Goal: Find specific page/section: Find specific page/section

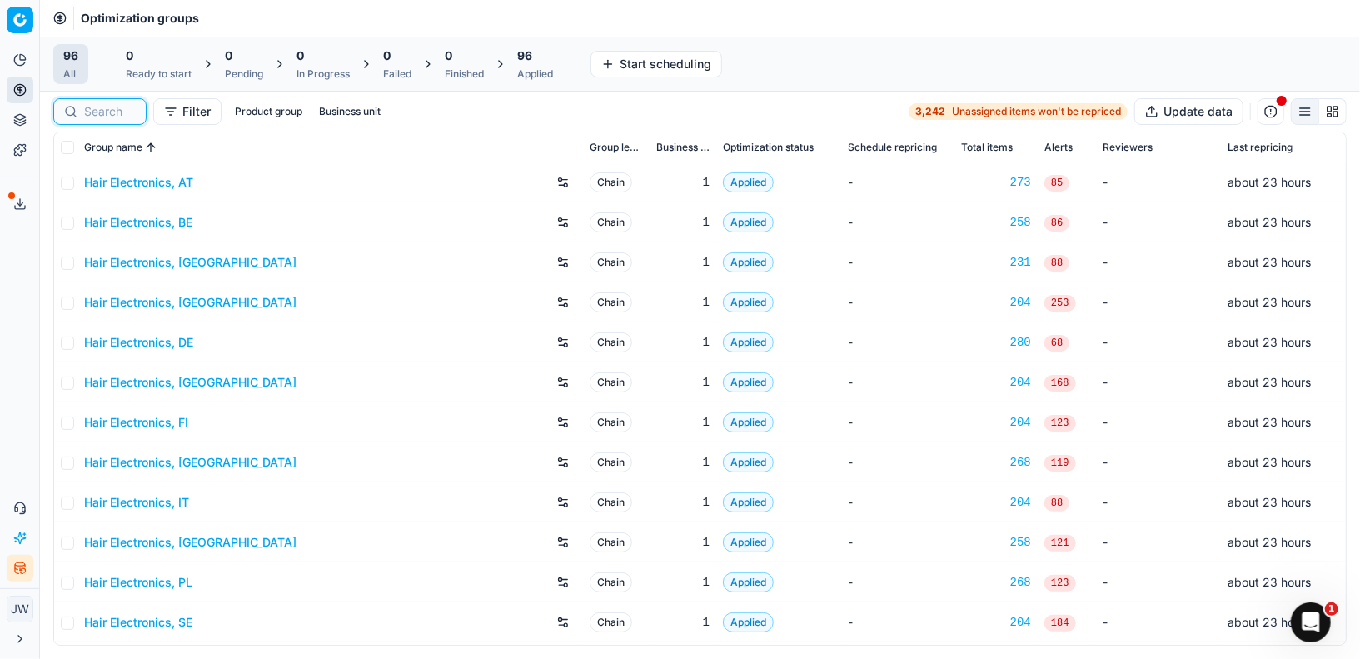
click at [114, 108] on input at bounding box center [110, 111] width 52 height 17
click at [17, 575] on button "Integration status" at bounding box center [20, 568] width 27 height 27
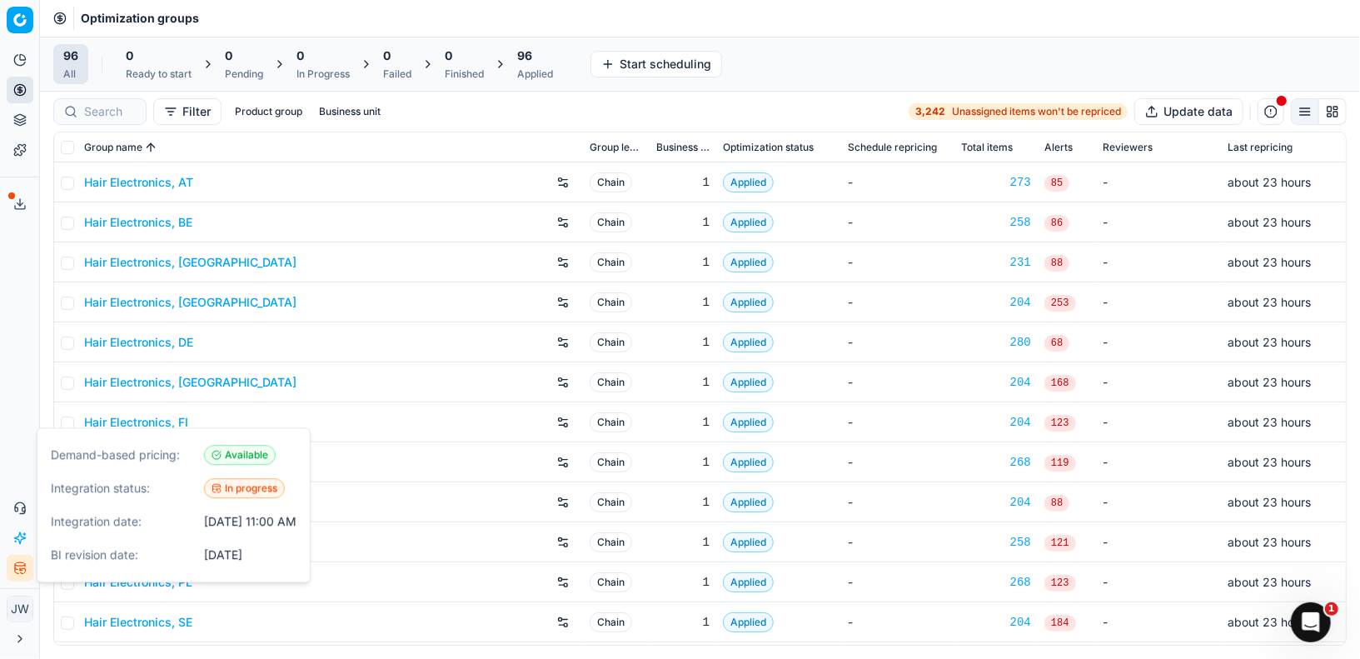
click at [17, 575] on button "Integration status" at bounding box center [20, 568] width 27 height 27
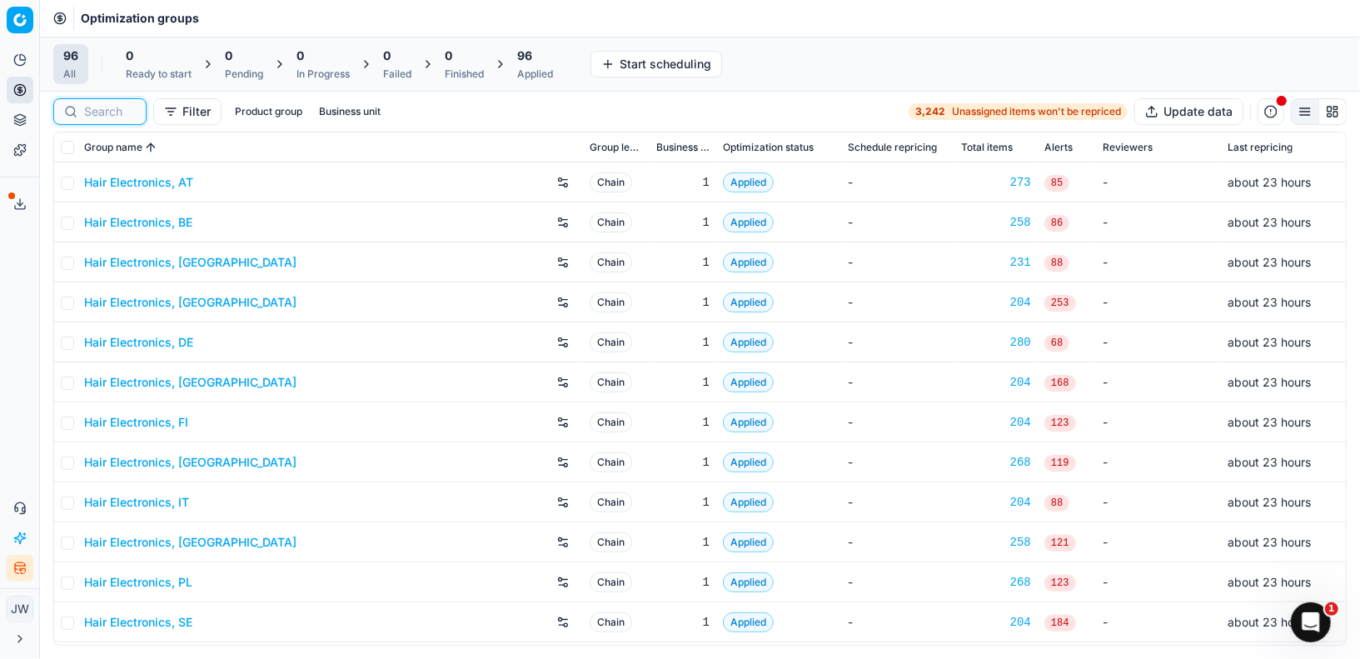
click at [110, 112] on input at bounding box center [110, 111] width 52 height 17
paste input "80039409-4-12"
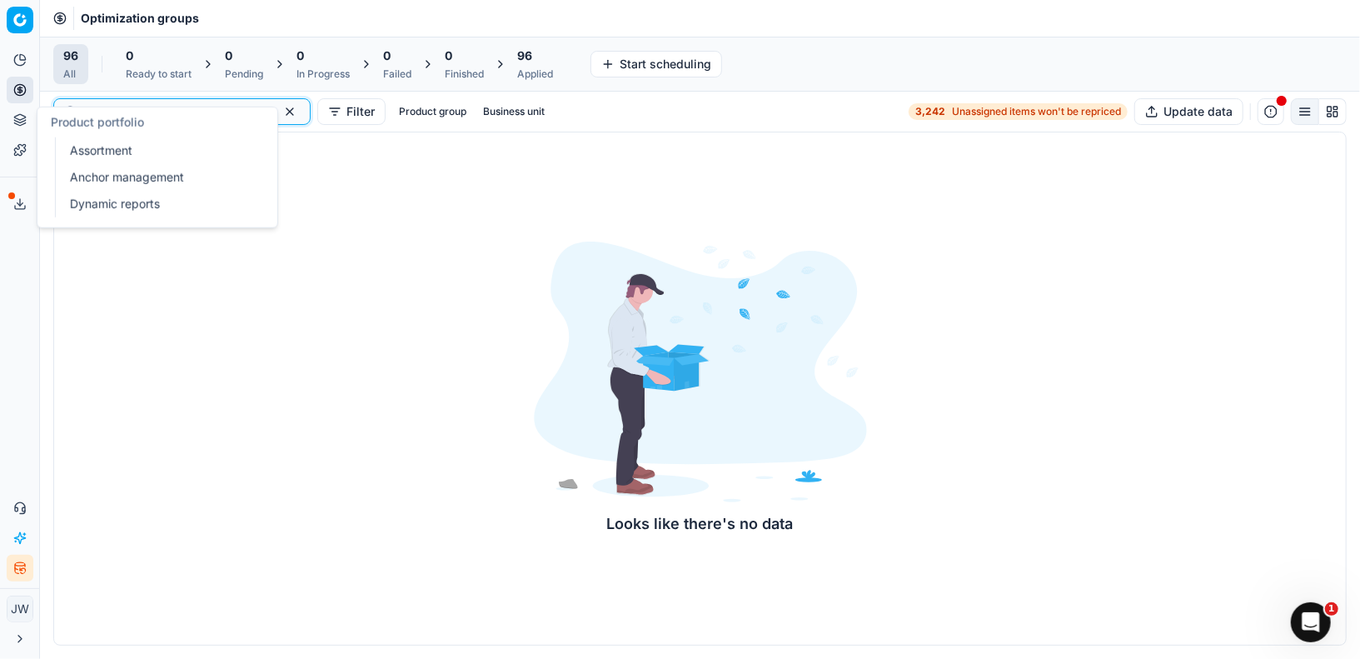
type input "80039409-4-12"
click at [21, 123] on icon at bounding box center [19, 119] width 13 height 13
click at [78, 152] on link "Assortment" at bounding box center [160, 150] width 194 height 23
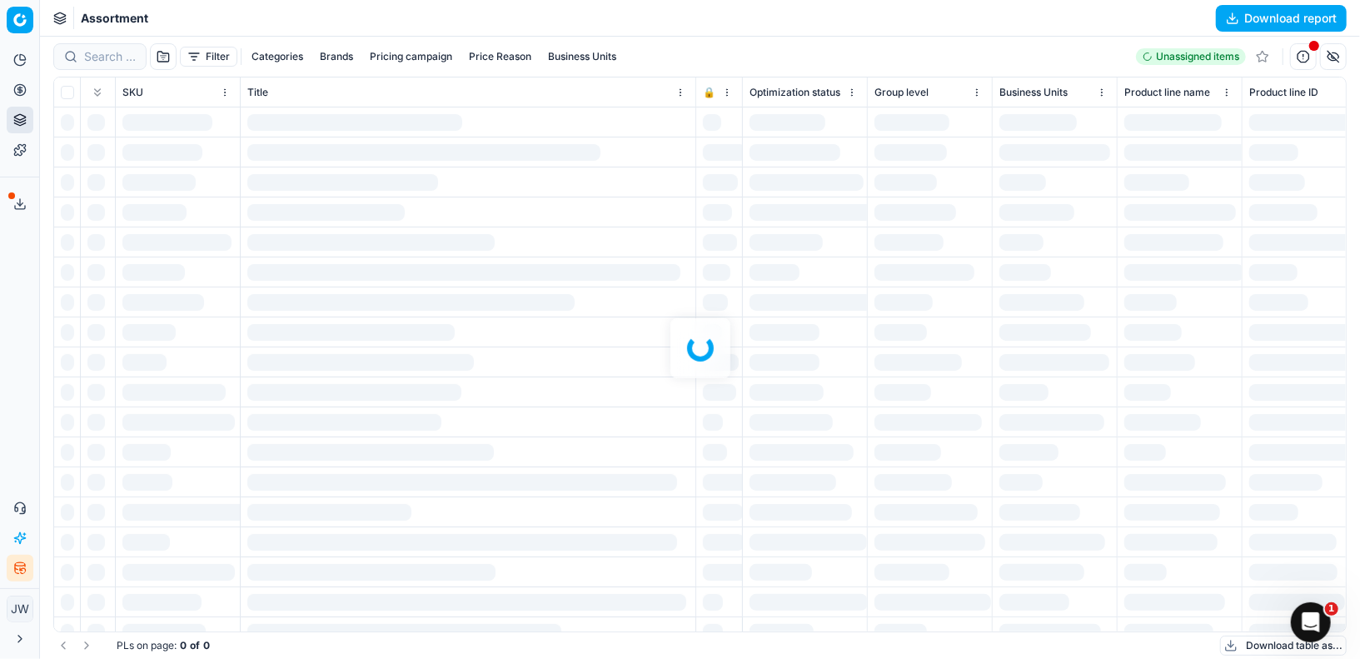
click at [109, 61] on div at bounding box center [700, 348] width 1320 height 622
click at [102, 55] on div at bounding box center [700, 348] width 1320 height 622
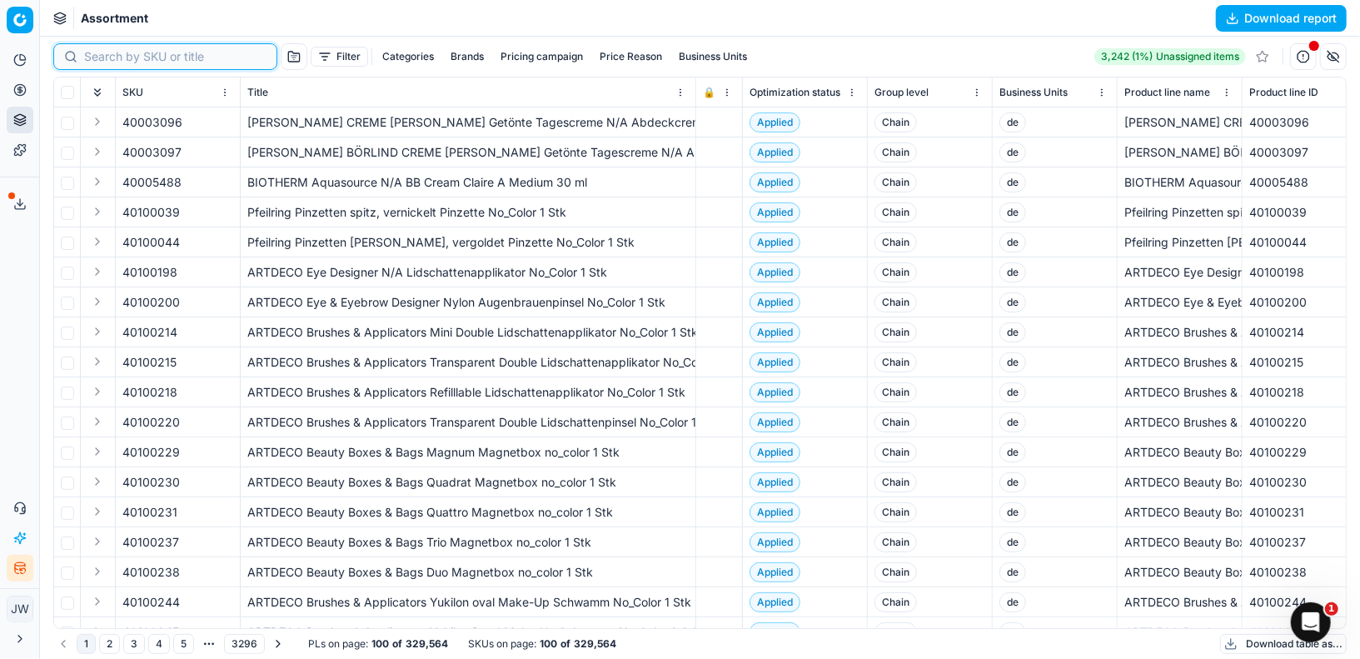
click at [102, 55] on input at bounding box center [175, 56] width 182 height 17
paste input "80039409-4-12"
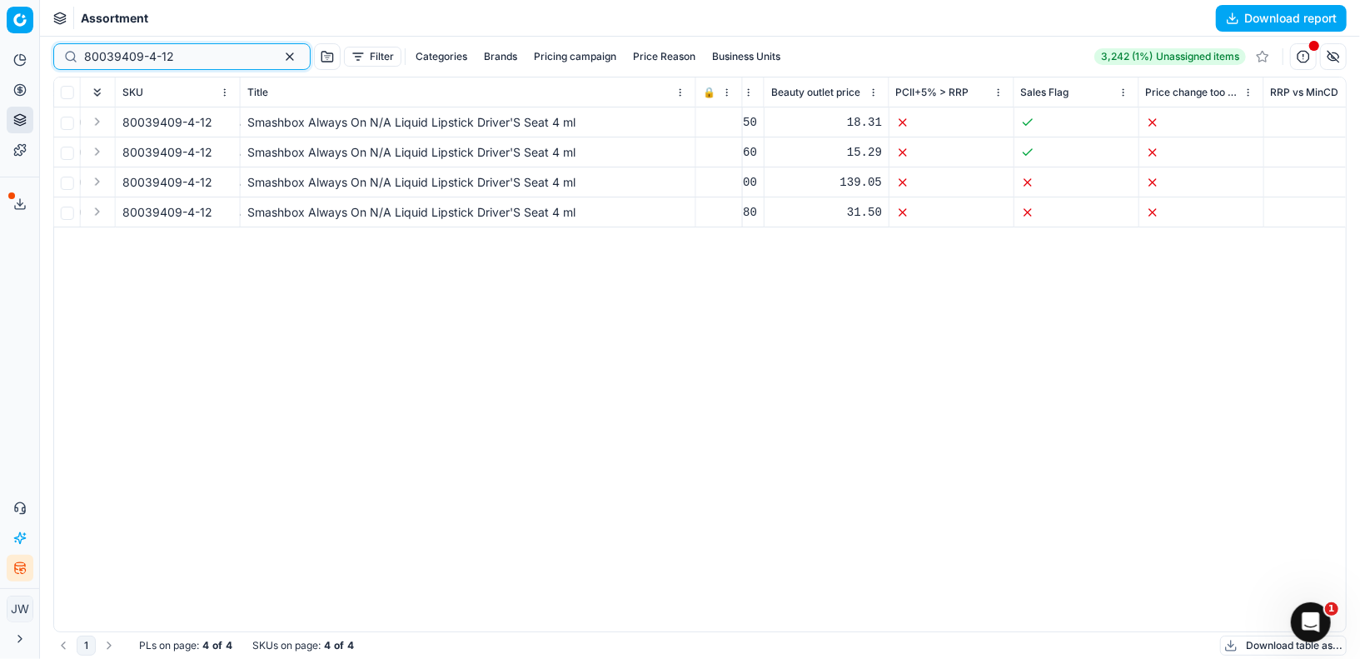
scroll to position [0, 1204]
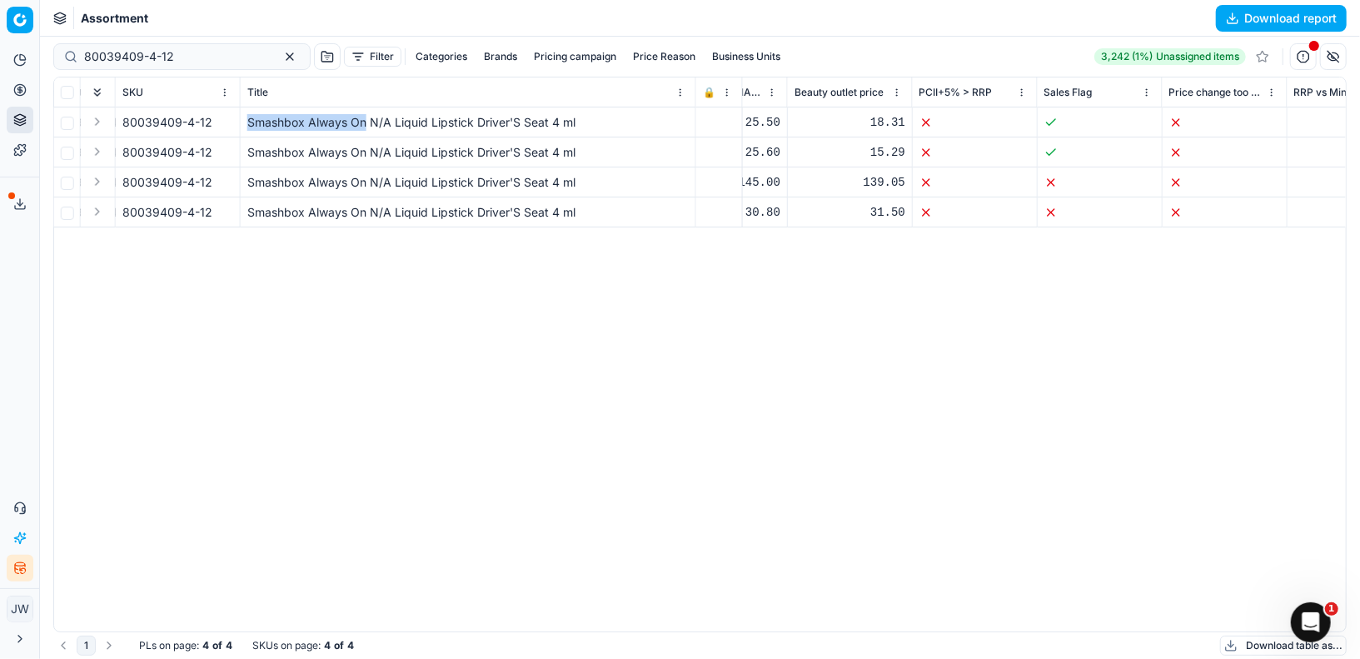
drag, startPoint x: 248, startPoint y: 118, endPoint x: 364, endPoint y: 118, distance: 115.7
click at [364, 118] on div "Smashbox Always On N/A Liquid Lipstick Driver'S Seat 4 ml" at bounding box center [467, 122] width 441 height 17
copy div "Smashbox Always On"
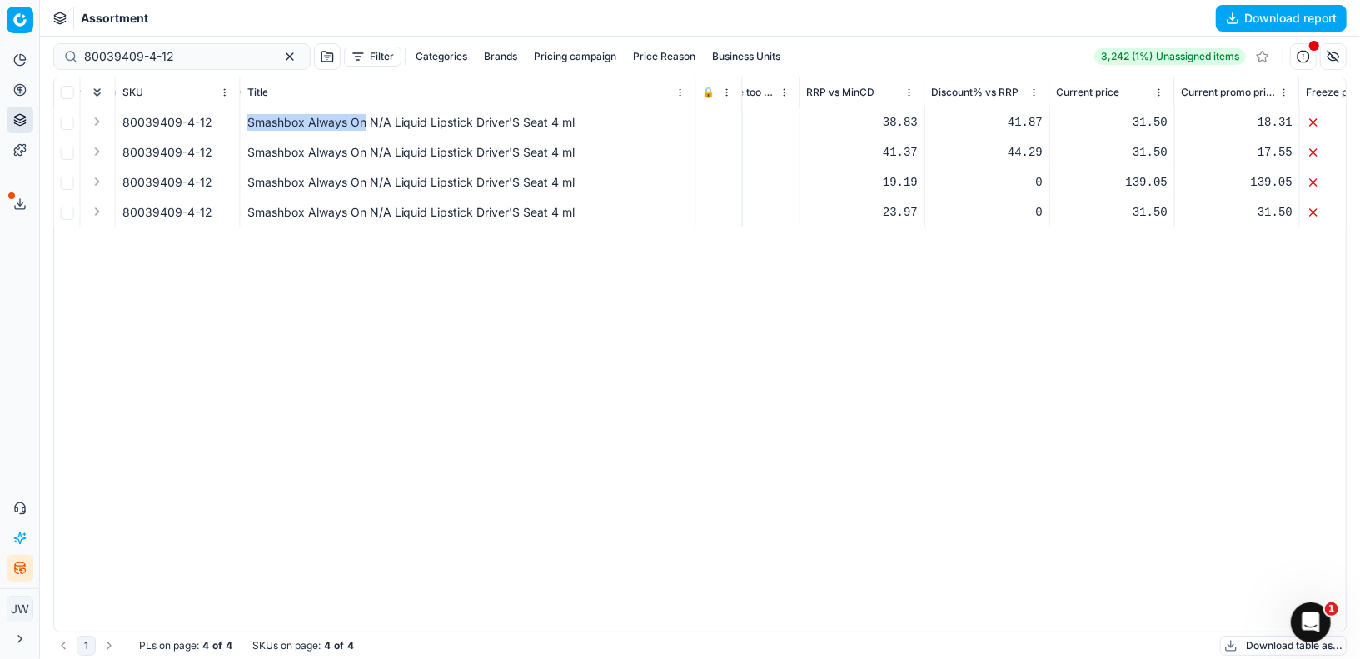
scroll to position [0, 1695]
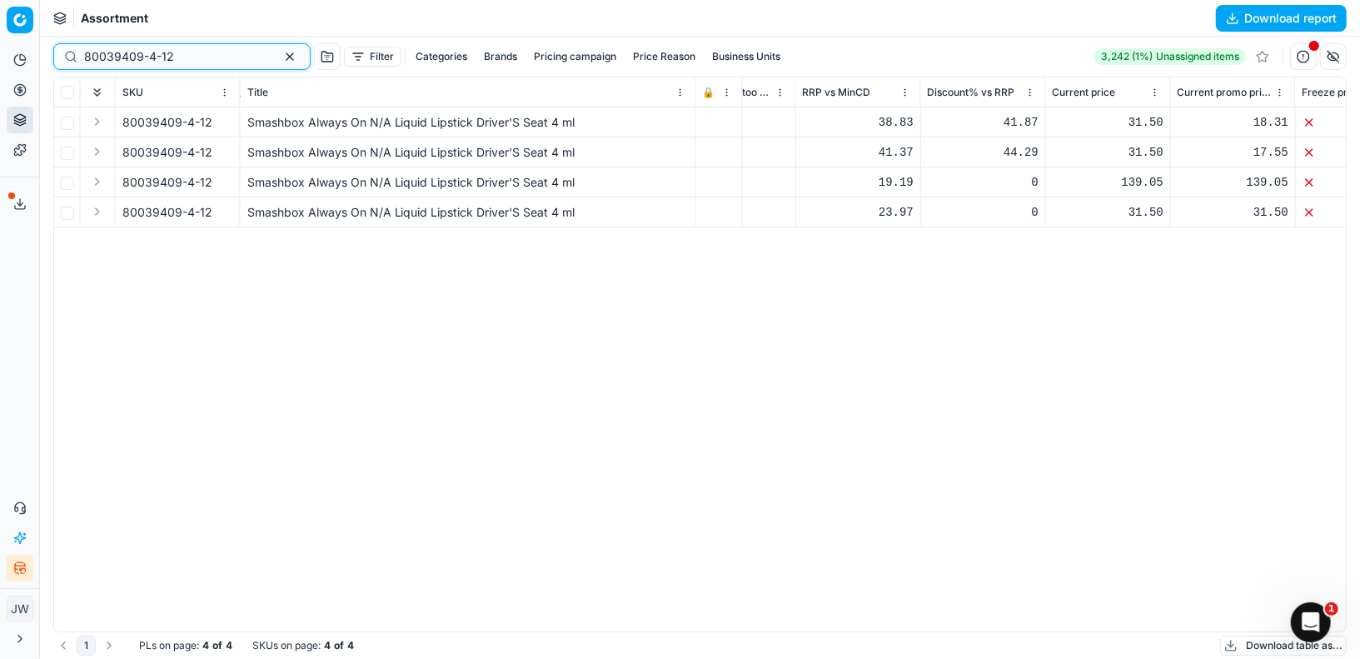
drag, startPoint x: 188, startPoint y: 56, endPoint x: 38, endPoint y: 54, distance: 149.9
click at [38, 54] on div "Pricing platform Analytics Pricing Product portfolio Templates Export service 1…" at bounding box center [680, 329] width 1360 height 659
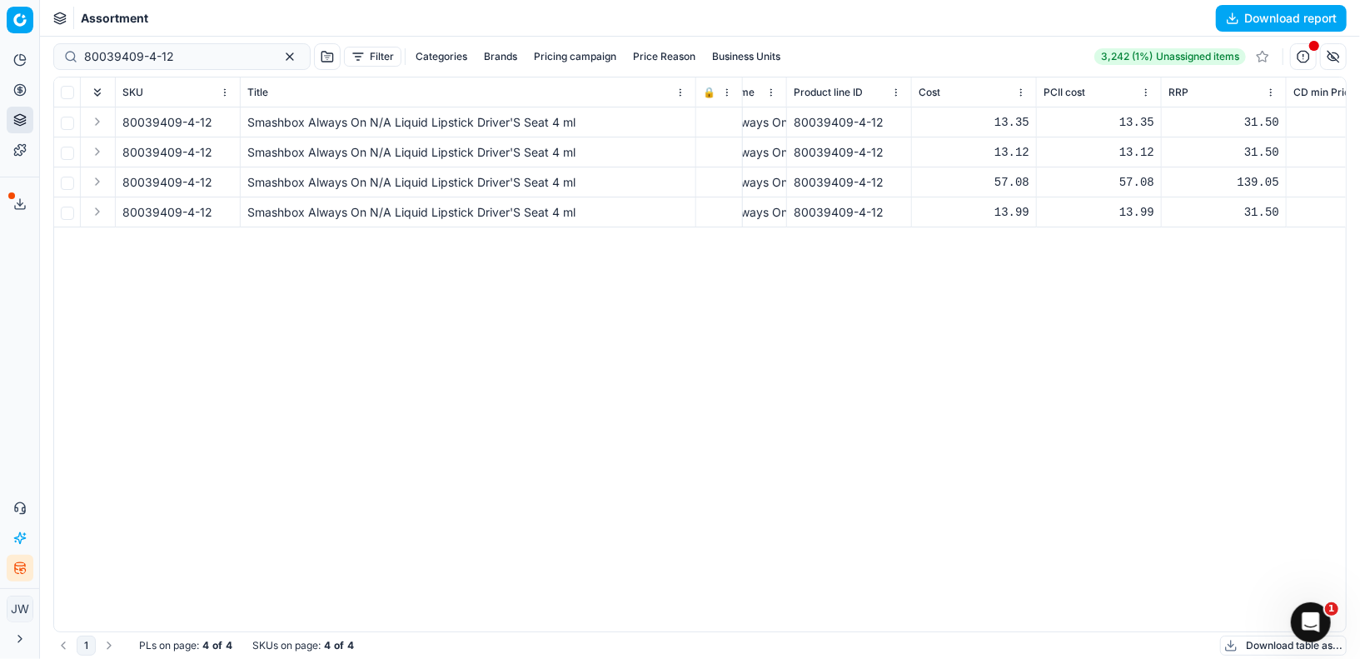
scroll to position [0, 494]
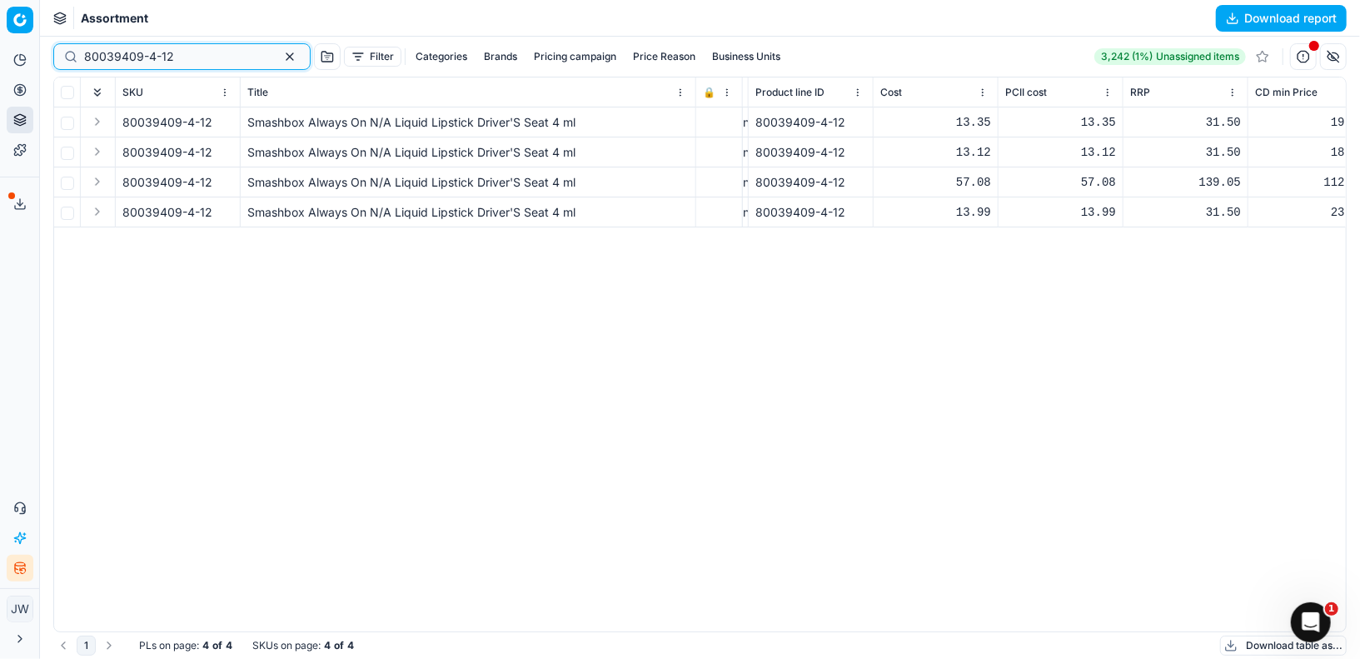
click at [180, 48] on input "80039409-4-12" at bounding box center [175, 56] width 182 height 17
drag, startPoint x: 189, startPoint y: 53, endPoint x: 57, endPoint y: 42, distance: 132.1
click at [57, 42] on div "80039409-4-12 Filter Categories Brands Pricing campaign Price Reason Business U…" at bounding box center [699, 57] width 1293 height 40
paste input "90006304-0009556"
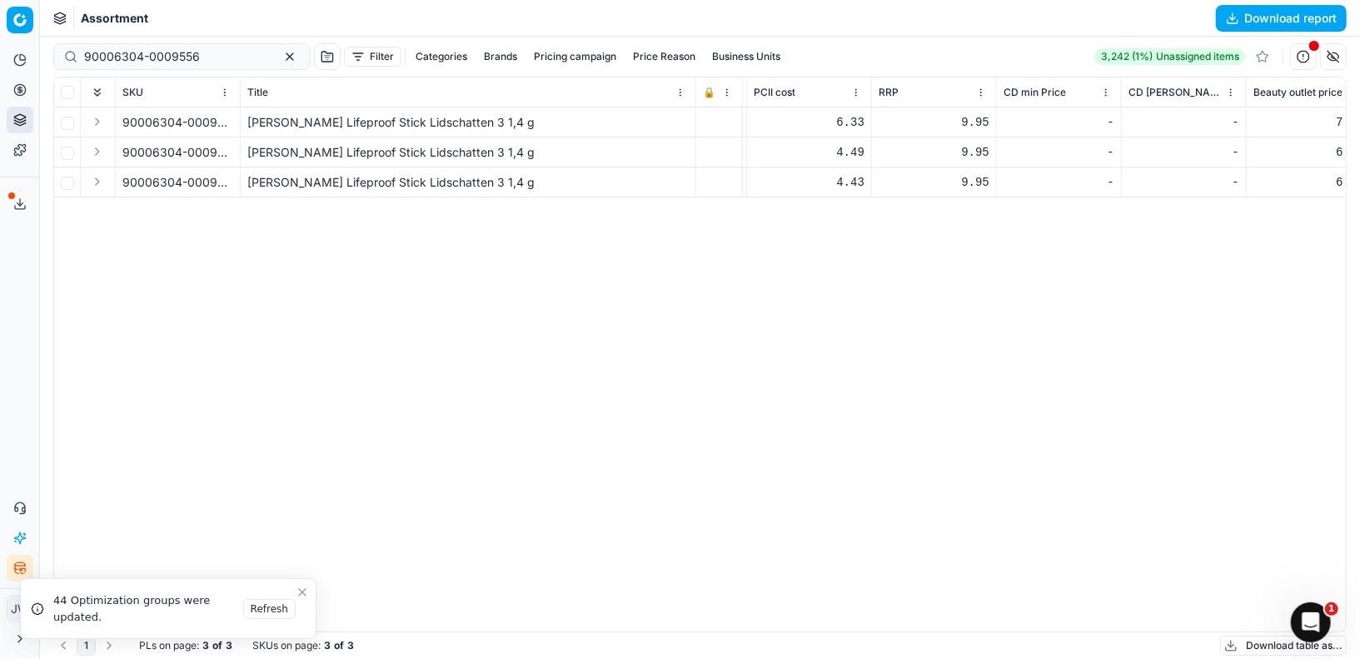
scroll to position [0, 735]
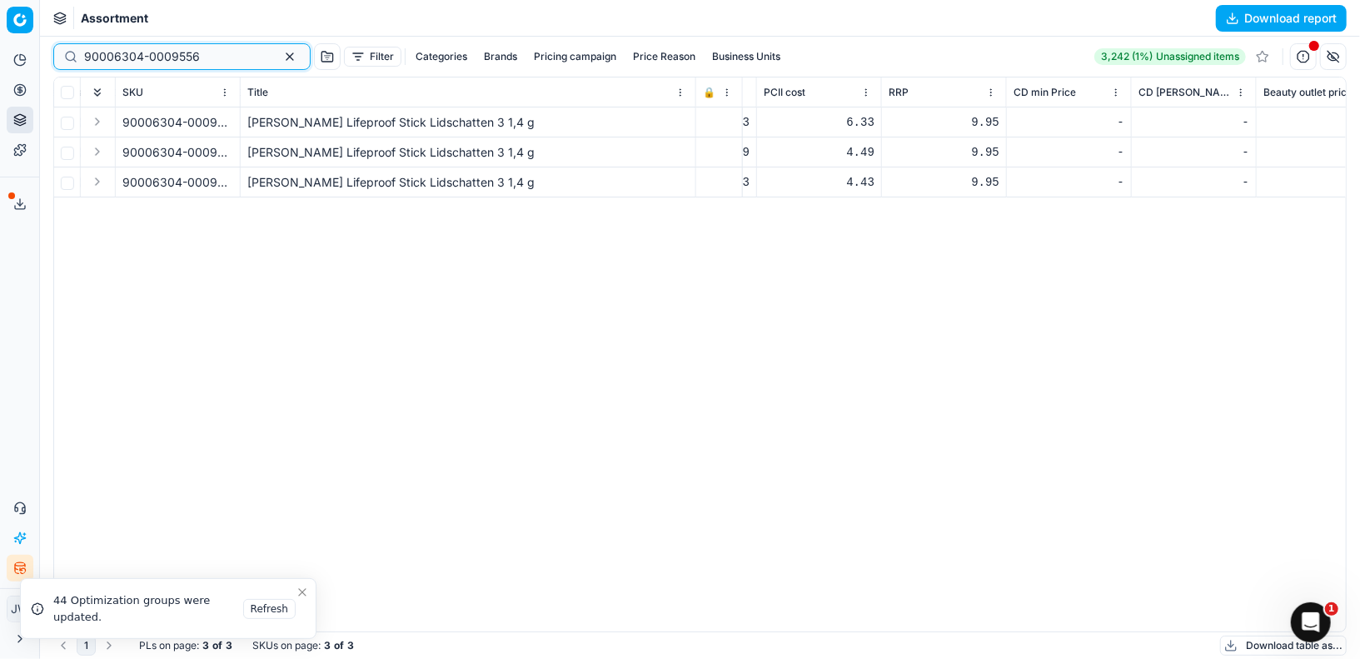
drag, startPoint x: 203, startPoint y: 57, endPoint x: 65, endPoint y: 41, distance: 139.2
click at [65, 41] on div "90006304-0009556 Filter Categories Brands Pricing campaign Price Reason Busines…" at bounding box center [699, 57] width 1293 height 40
paste input "8-0009574"
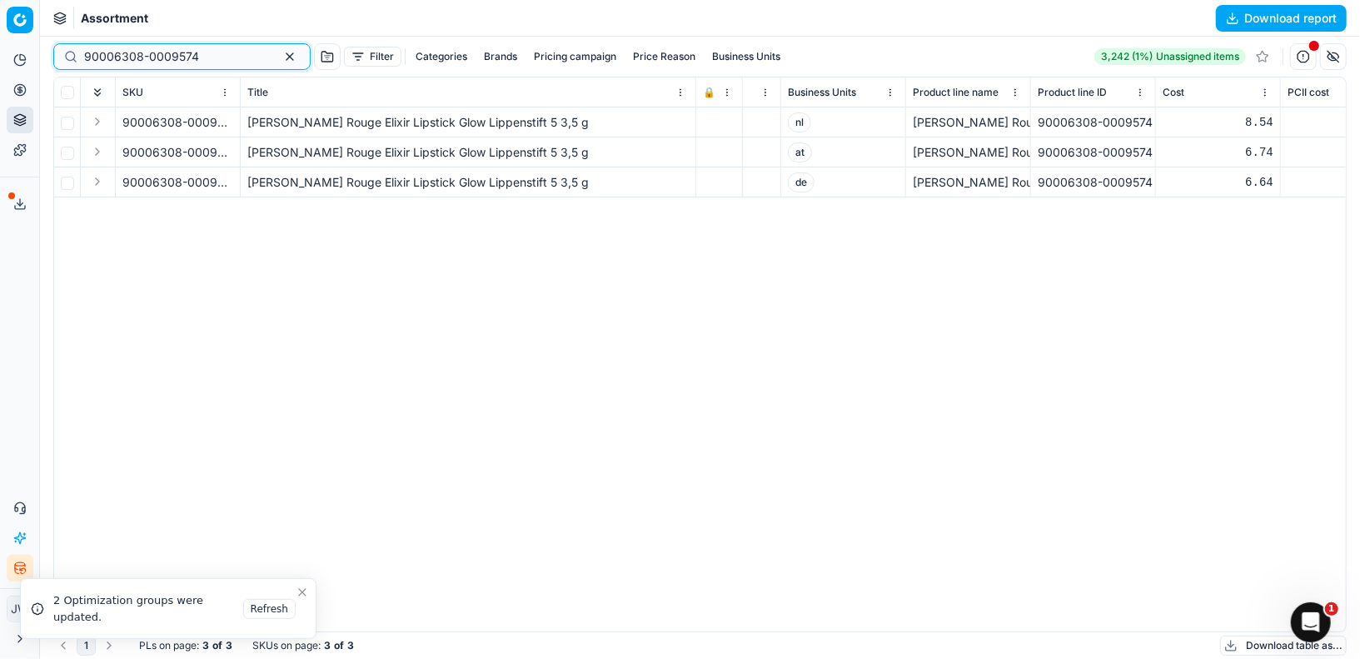
drag, startPoint x: 201, startPoint y: 55, endPoint x: 72, endPoint y: 50, distance: 128.3
click at [72, 50] on div "90006308-0009574" at bounding box center [181, 56] width 257 height 27
paste input "80077484-240"
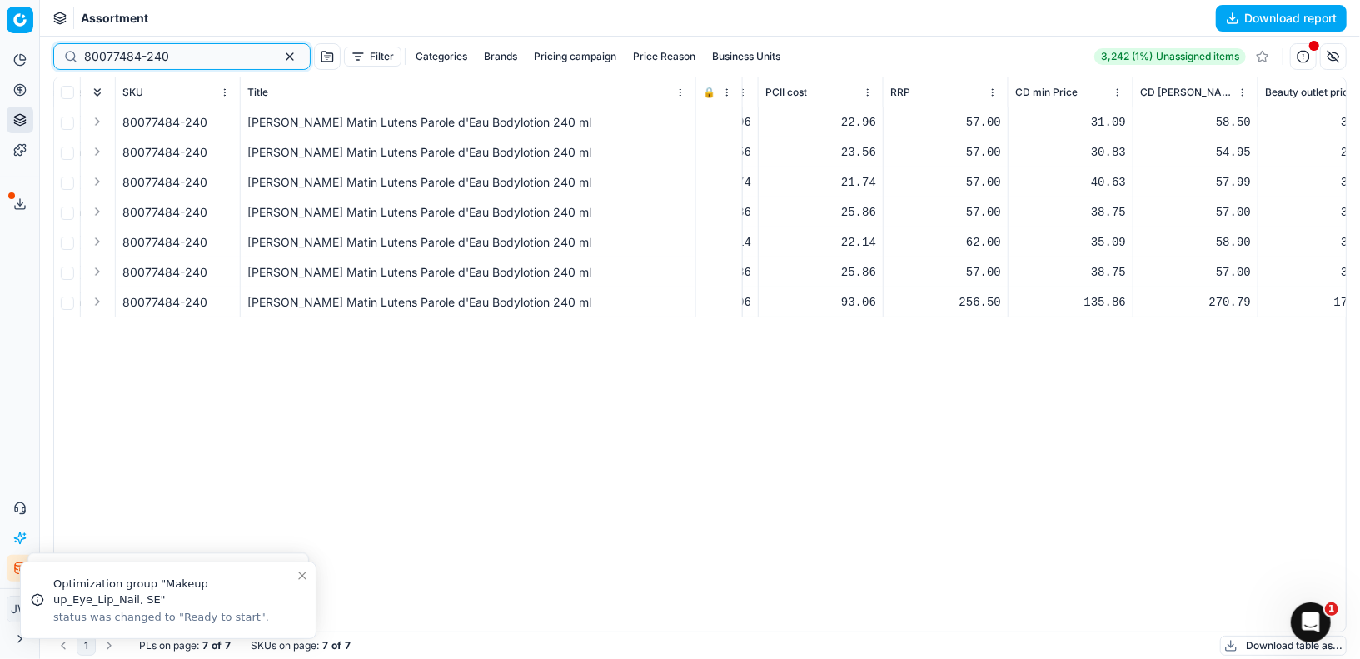
scroll to position [0, 728]
drag, startPoint x: 188, startPoint y: 52, endPoint x: 47, endPoint y: 35, distance: 141.8
click at [47, 35] on div "Command Palette Search for a command to run... Assortment Download report 80077…" at bounding box center [700, 329] width 1320 height 659
paste input "41581-3"
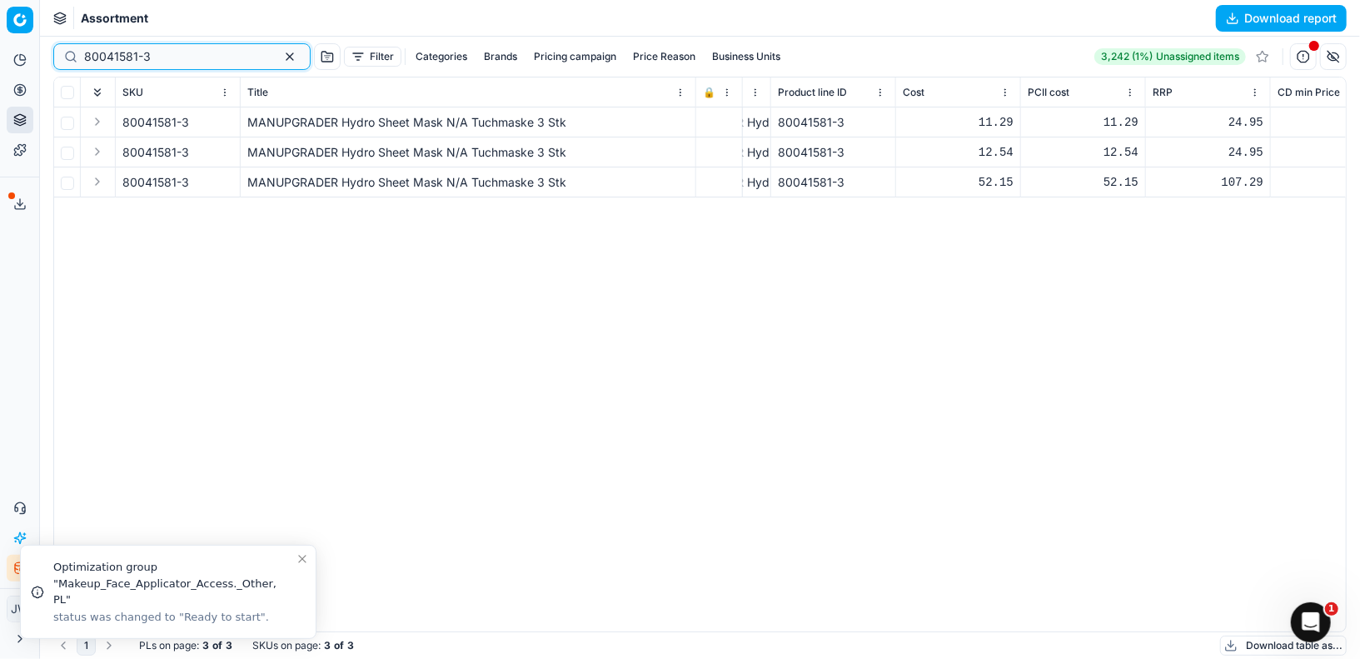
scroll to position [0, 462]
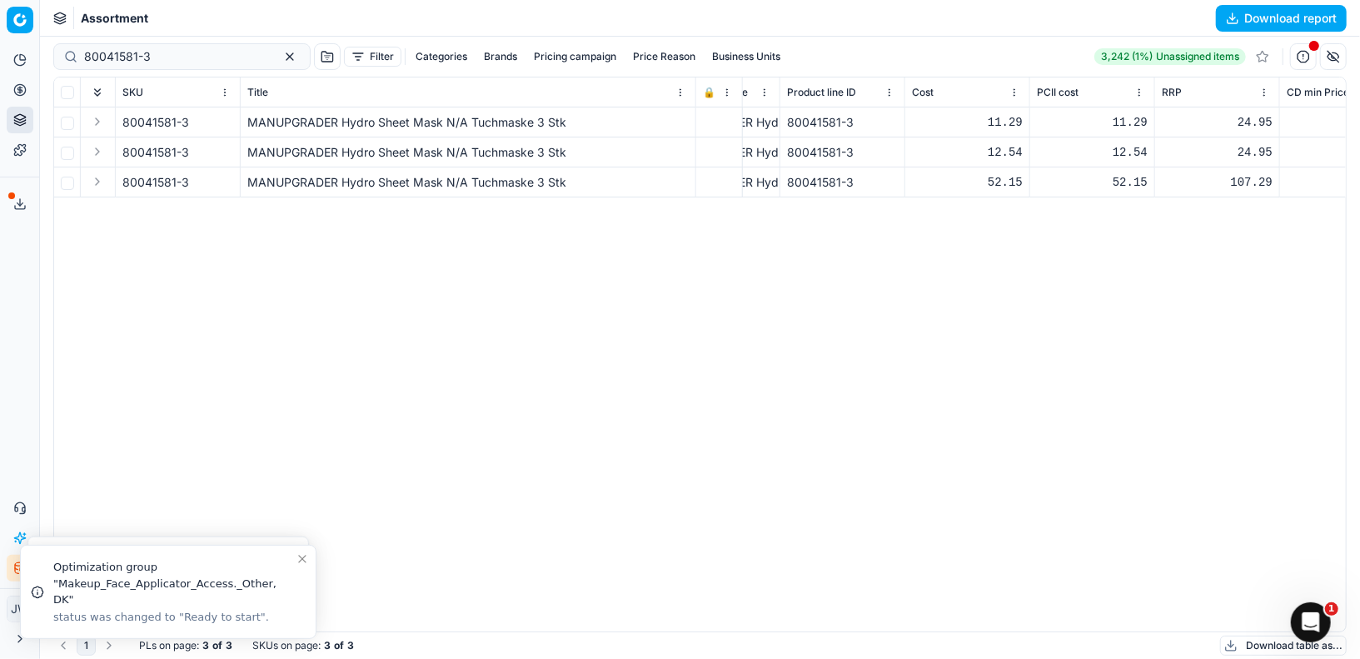
click at [314, 127] on div "MANUPGRADER Hydro Sheet Mask N/A Tuchmaske 3 Stk" at bounding box center [467, 122] width 441 height 17
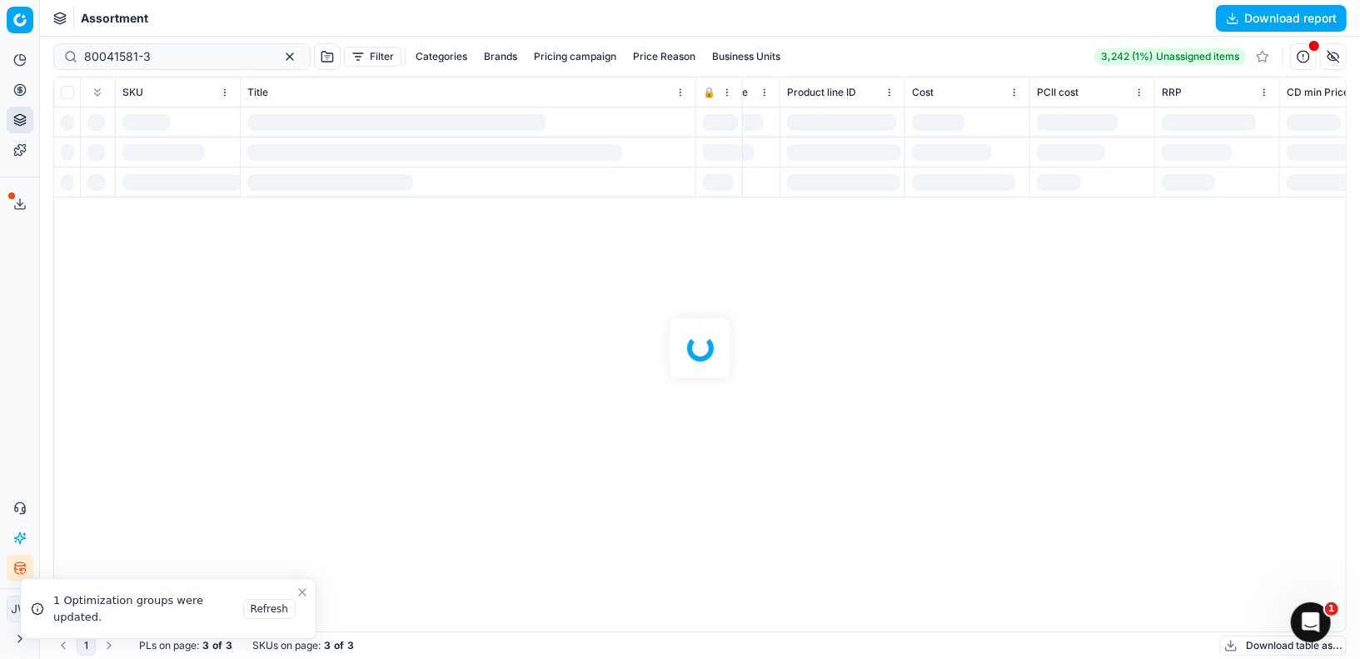
drag, startPoint x: 250, startPoint y: 118, endPoint x: 325, endPoint y: 120, distance: 75.0
click at [325, 120] on div at bounding box center [700, 348] width 1320 height 622
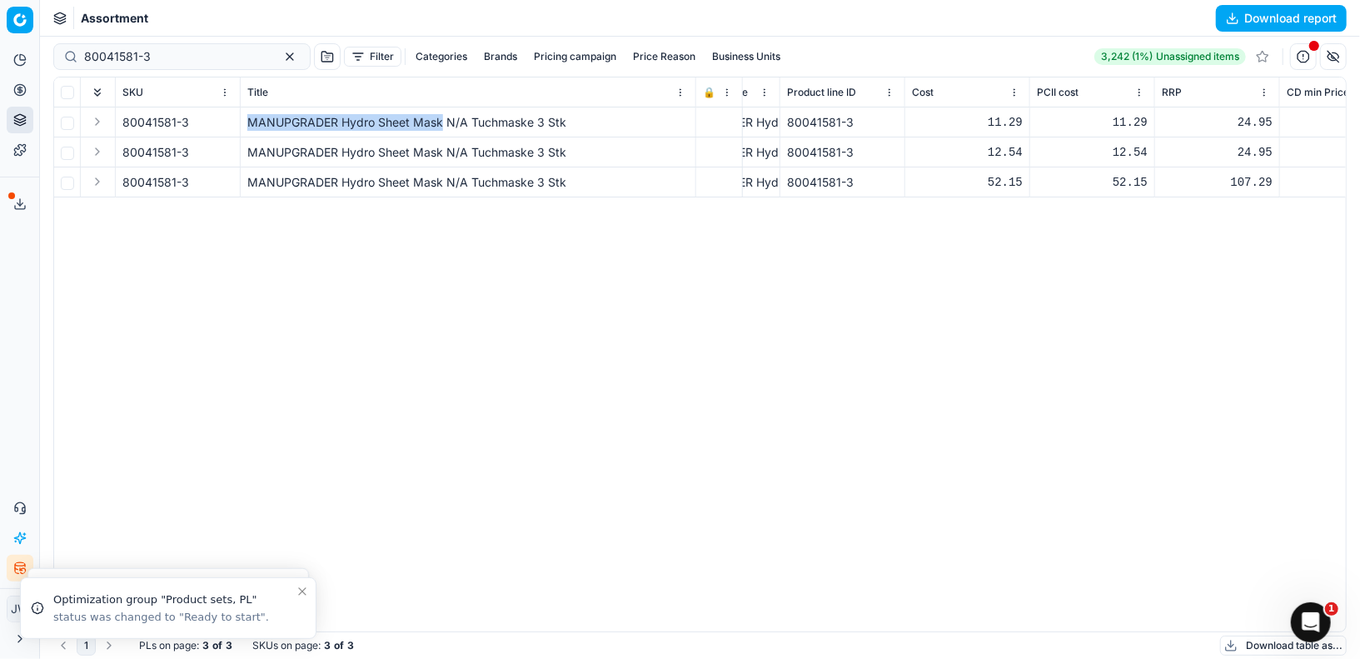
drag, startPoint x: 248, startPoint y: 119, endPoint x: 442, endPoint y: 125, distance: 194.1
click at [442, 125] on div "MANUPGRADER Hydro Sheet Mask N/A Tuchmaske 3 Stk" at bounding box center [467, 122] width 441 height 17
copy div "MANUPGRADER Hydro Sheet Mask"
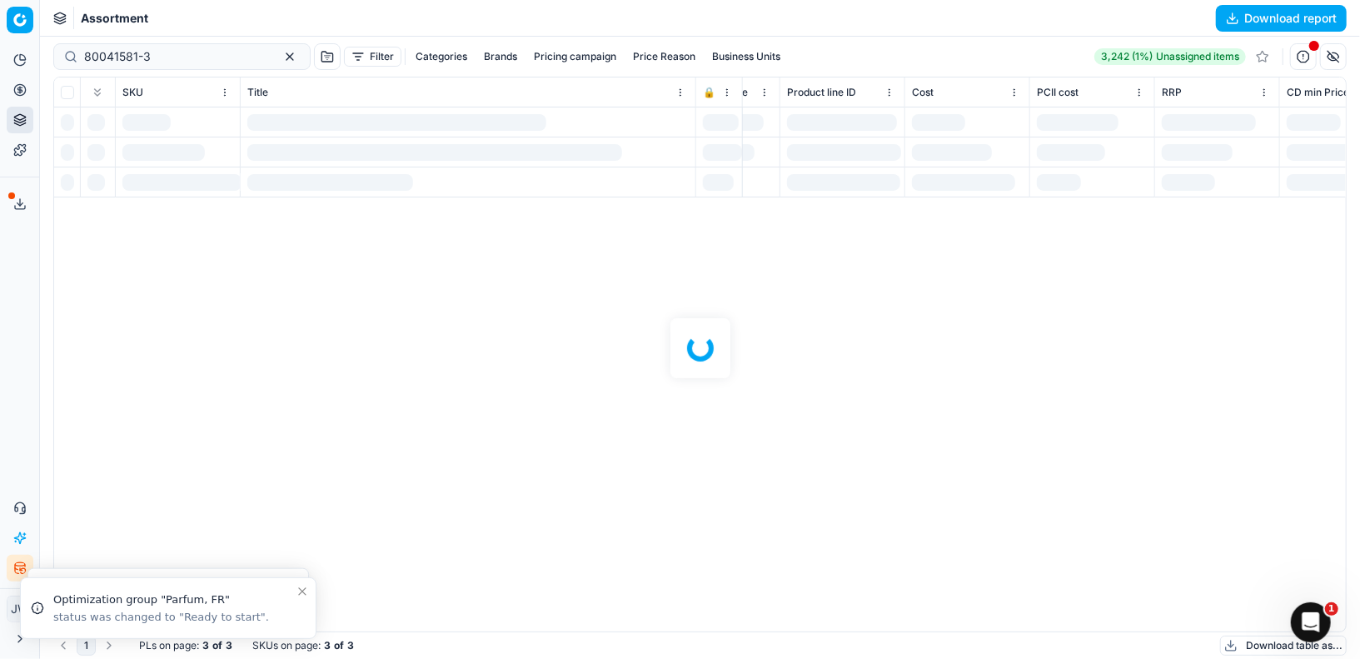
click at [183, 51] on div at bounding box center [700, 348] width 1320 height 622
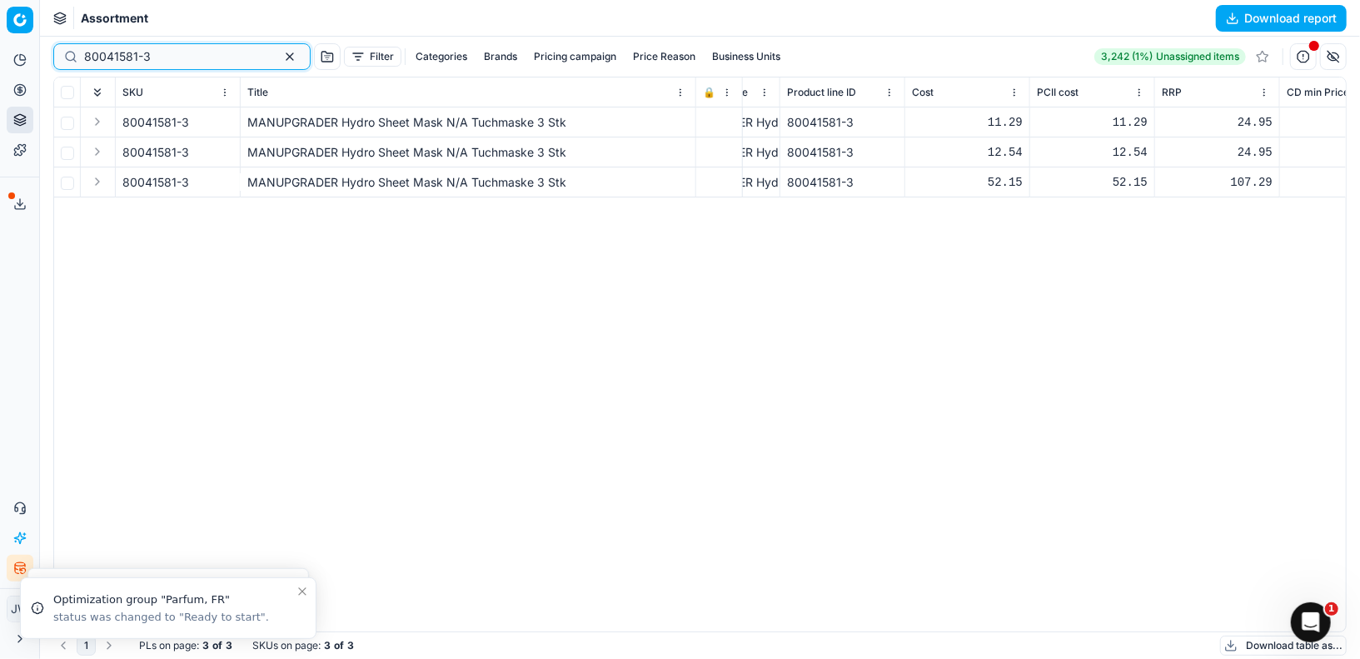
drag, startPoint x: 155, startPoint y: 55, endPoint x: 21, endPoint y: 46, distance: 134.4
click at [21, 46] on div "Pricing platform Analytics Pricing Product portfolio Templates Export service 1…" at bounding box center [680, 329] width 1360 height 659
paste input "90006304-0009567"
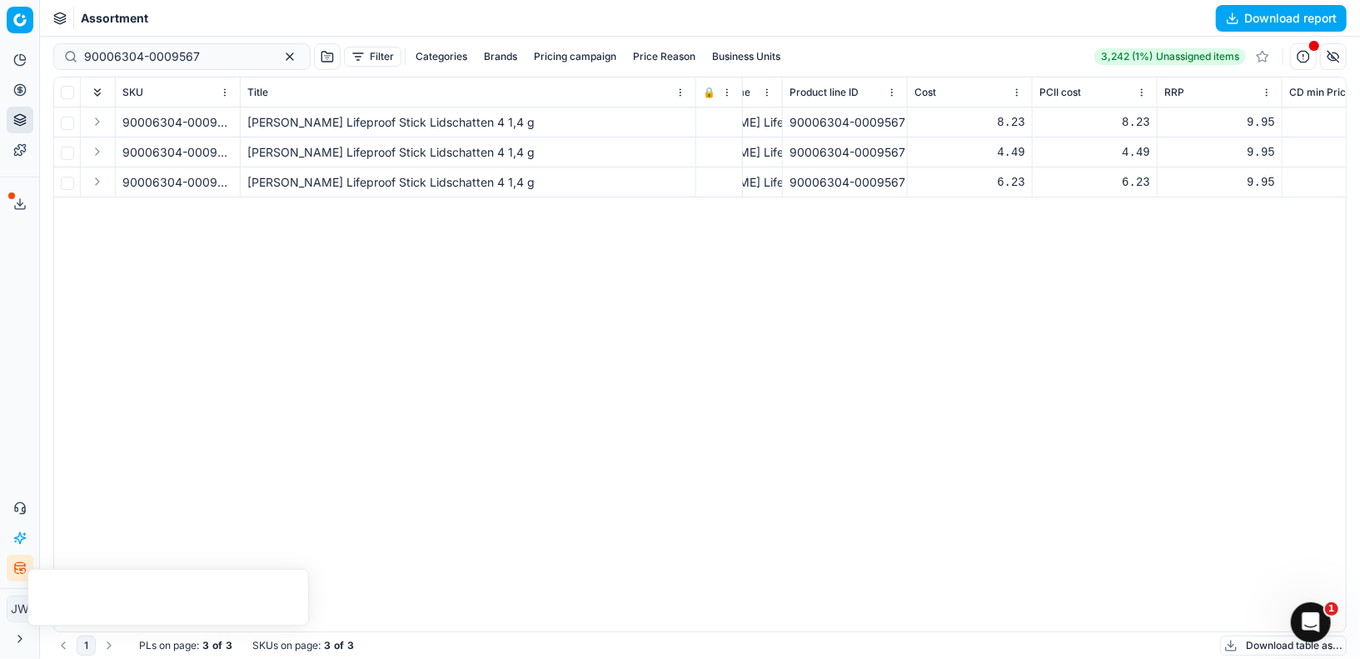
scroll to position [0, 464]
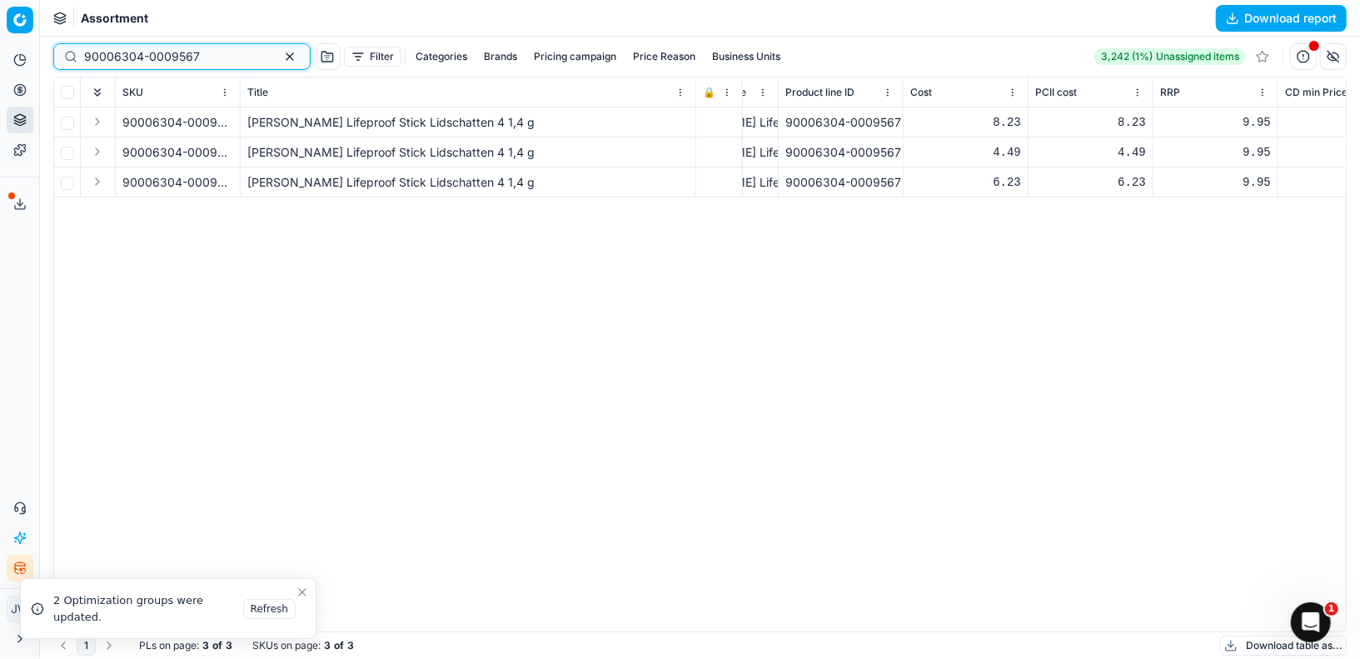
drag, startPoint x: 205, startPoint y: 56, endPoint x: 99, endPoint y: 40, distance: 106.9
click at [99, 40] on div "90006304-0009567 Filter Categories Brands Pricing campaign Price Reason Busines…" at bounding box center [699, 57] width 1293 height 40
paste input "7841-0012210"
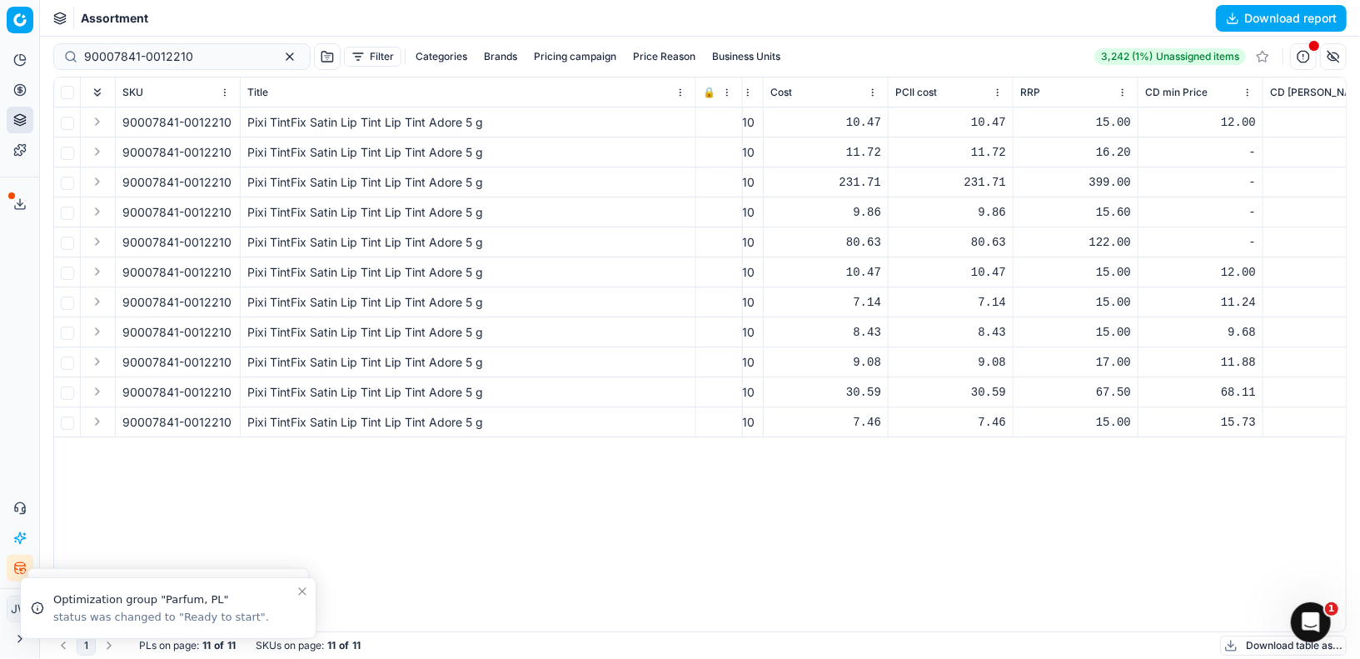
scroll to position [0, 605]
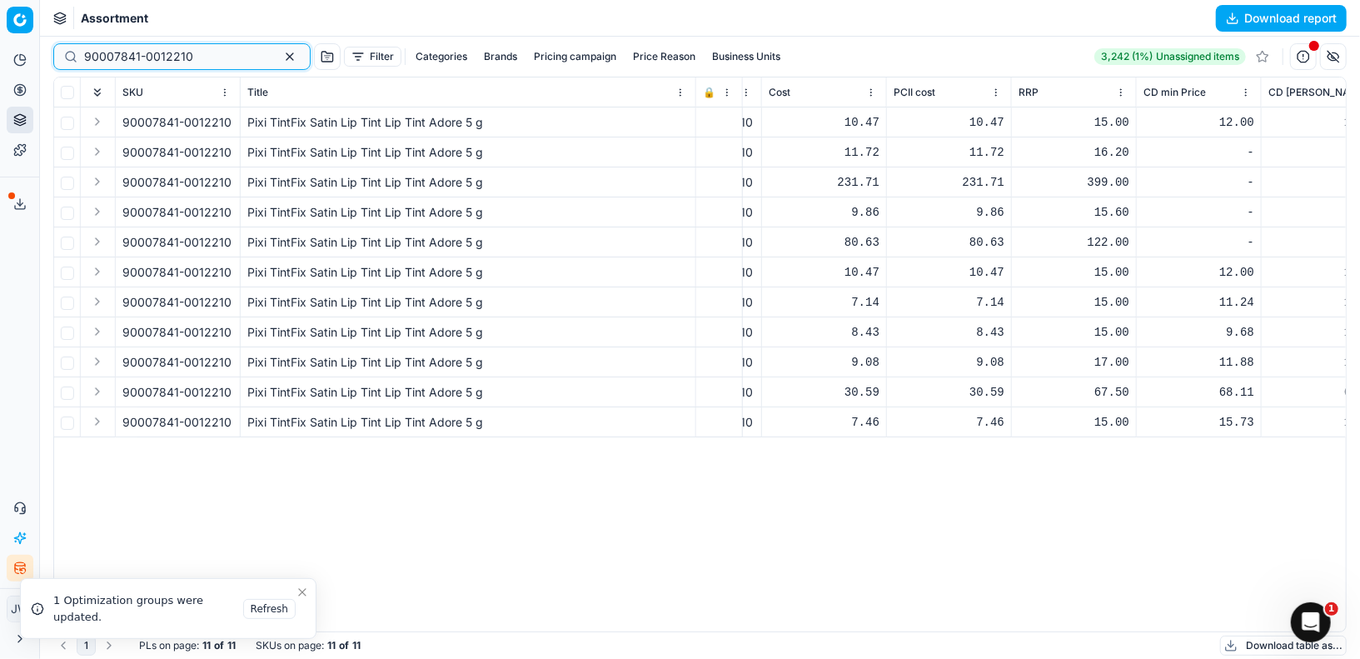
drag, startPoint x: 199, startPoint y: 56, endPoint x: 37, endPoint y: 17, distance: 166.8
click at [37, 17] on div "Pricing platform Analytics Pricing Product portfolio Templates Export service 1…" at bounding box center [680, 329] width 1360 height 659
paste input "12151-0019184"
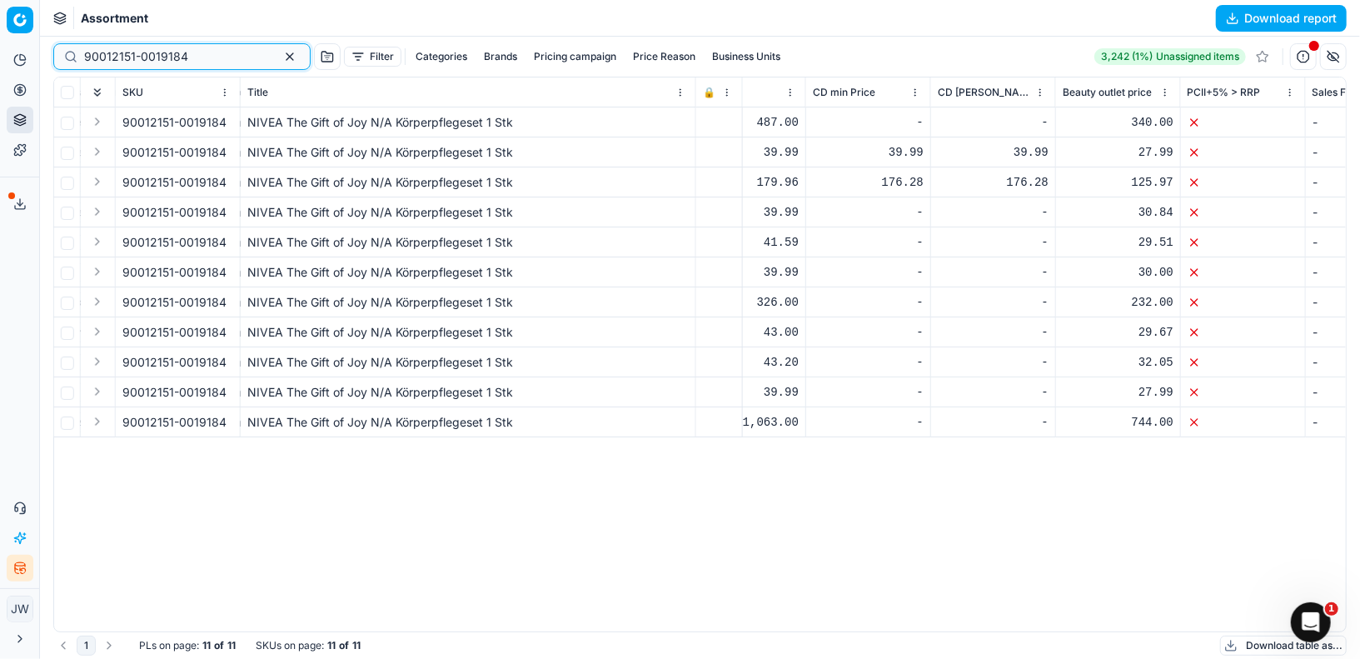
scroll to position [0, 953]
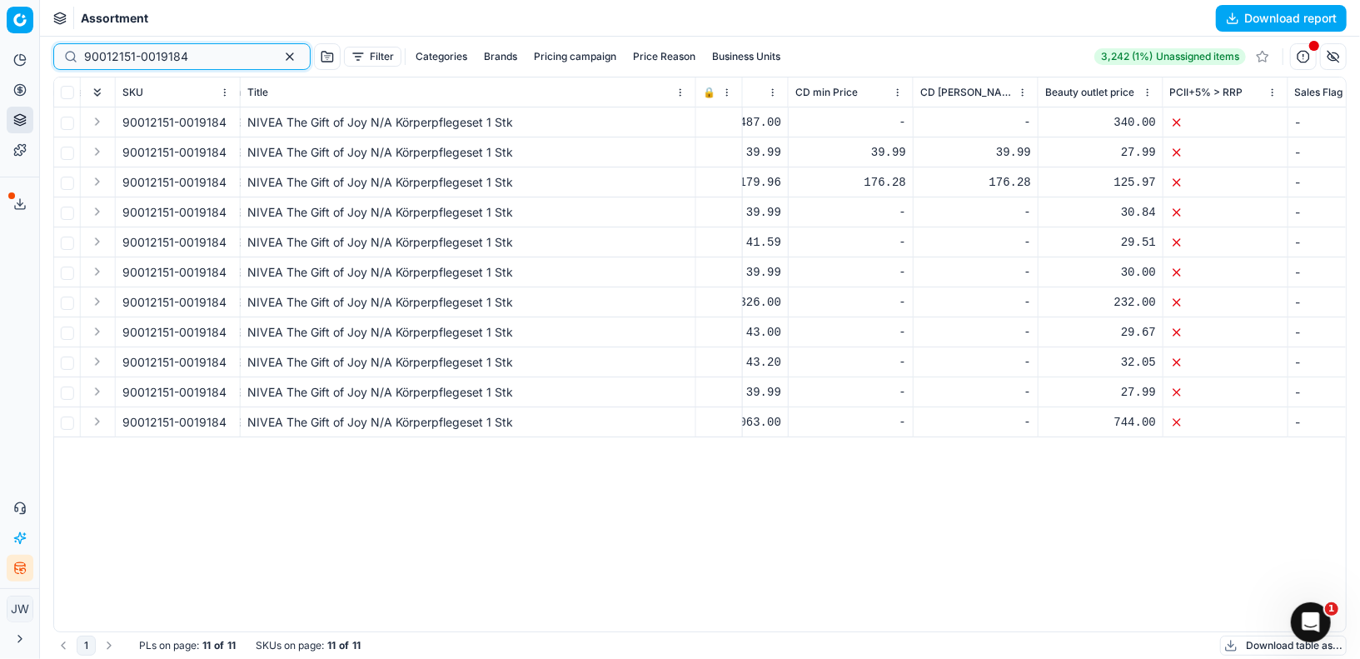
drag, startPoint x: 187, startPoint y: 58, endPoint x: 22, endPoint y: 42, distance: 165.7
click at [22, 42] on div "Pricing platform Analytics Pricing Product portfolio Templates Export service 1…" at bounding box center [680, 329] width 1360 height 659
paste input "01936-0002695"
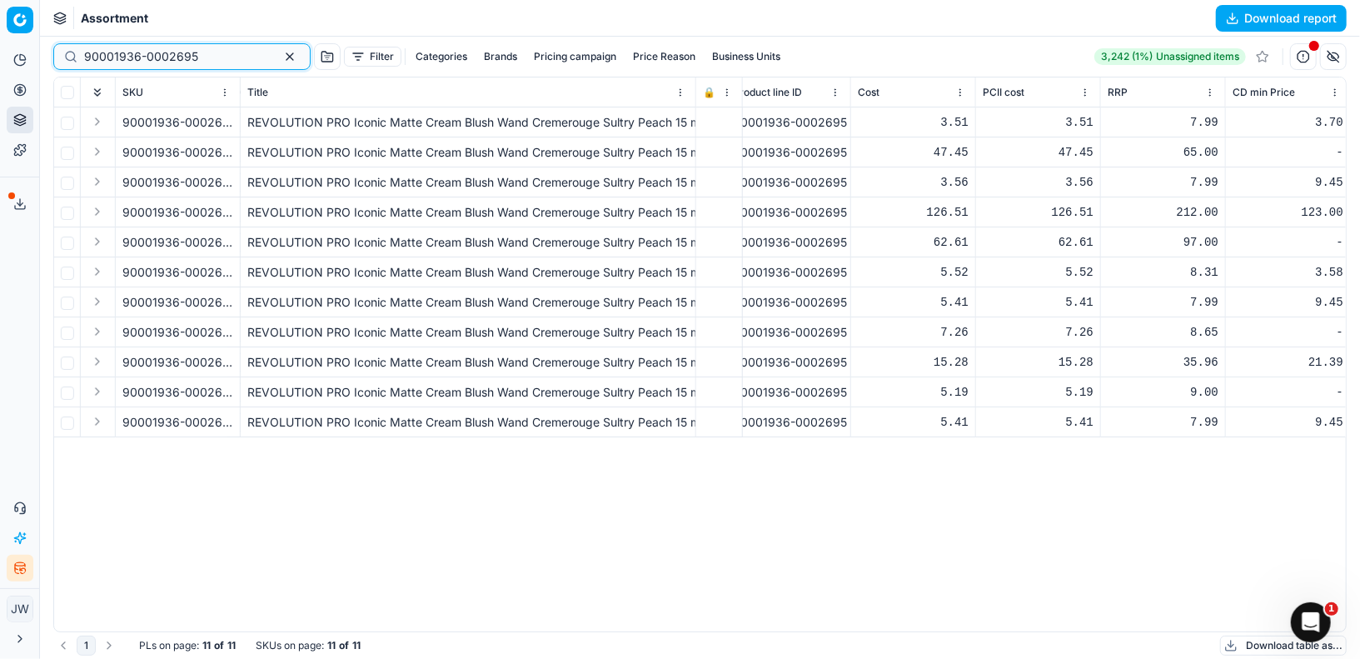
scroll to position [0, 540]
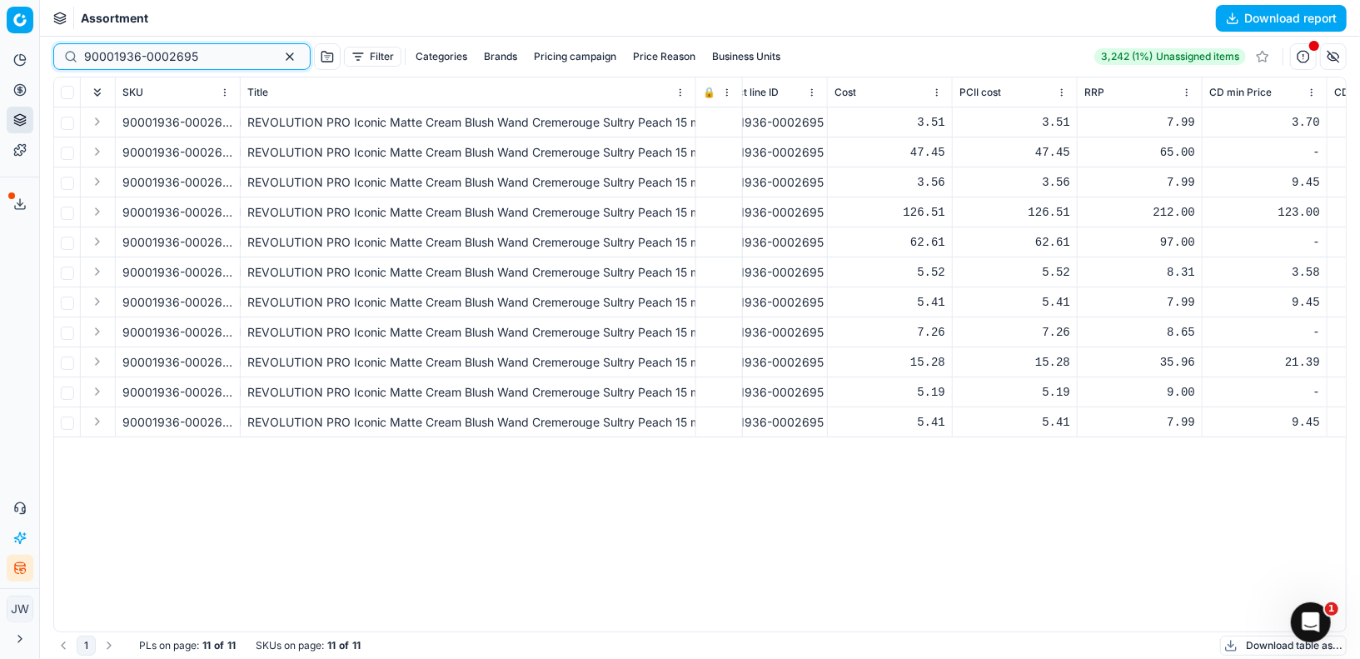
drag, startPoint x: 202, startPoint y: 56, endPoint x: 11, endPoint y: 21, distance: 193.9
click at [11, 21] on div "Pricing platform Analytics Pricing Product portfolio Templates Export service 1…" at bounding box center [680, 329] width 1360 height 659
paste input "80030412-0014811"
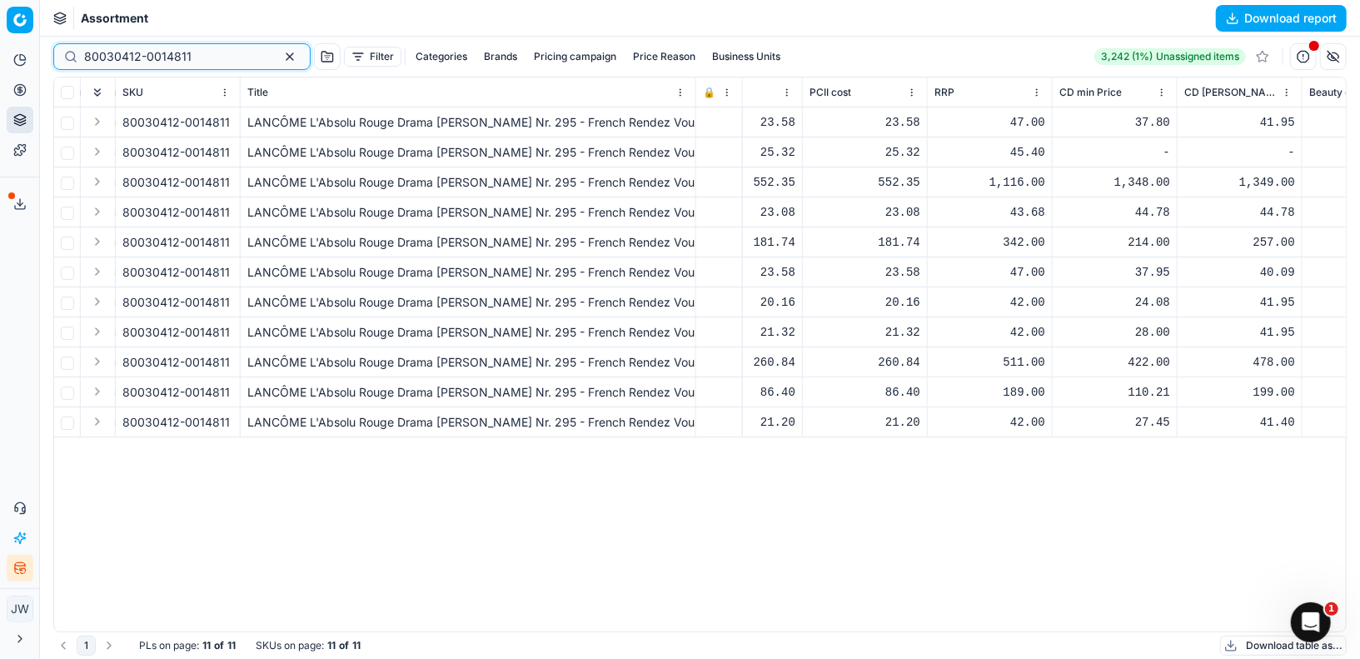
scroll to position [0, 669]
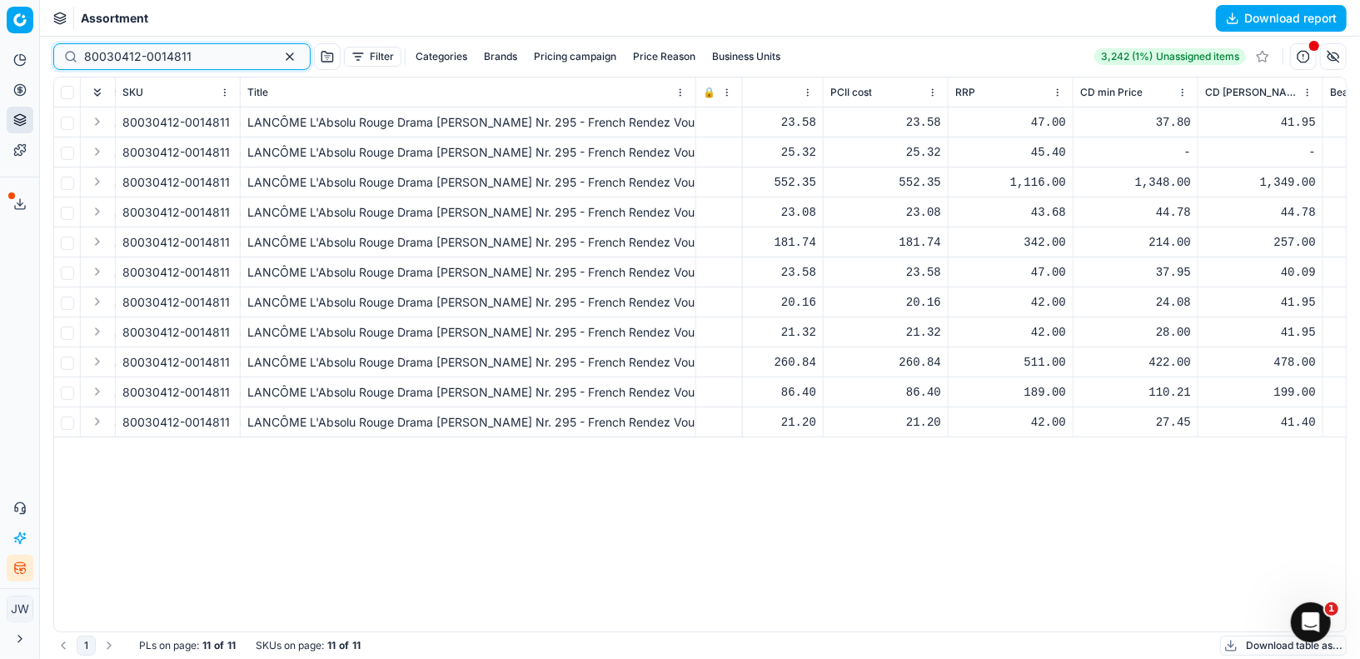
drag, startPoint x: 211, startPoint y: 61, endPoint x: 56, endPoint y: 45, distance: 155.7
click at [56, 45] on div "80030412-0014811" at bounding box center [181, 56] width 257 height 27
paste input "90007923-0012333"
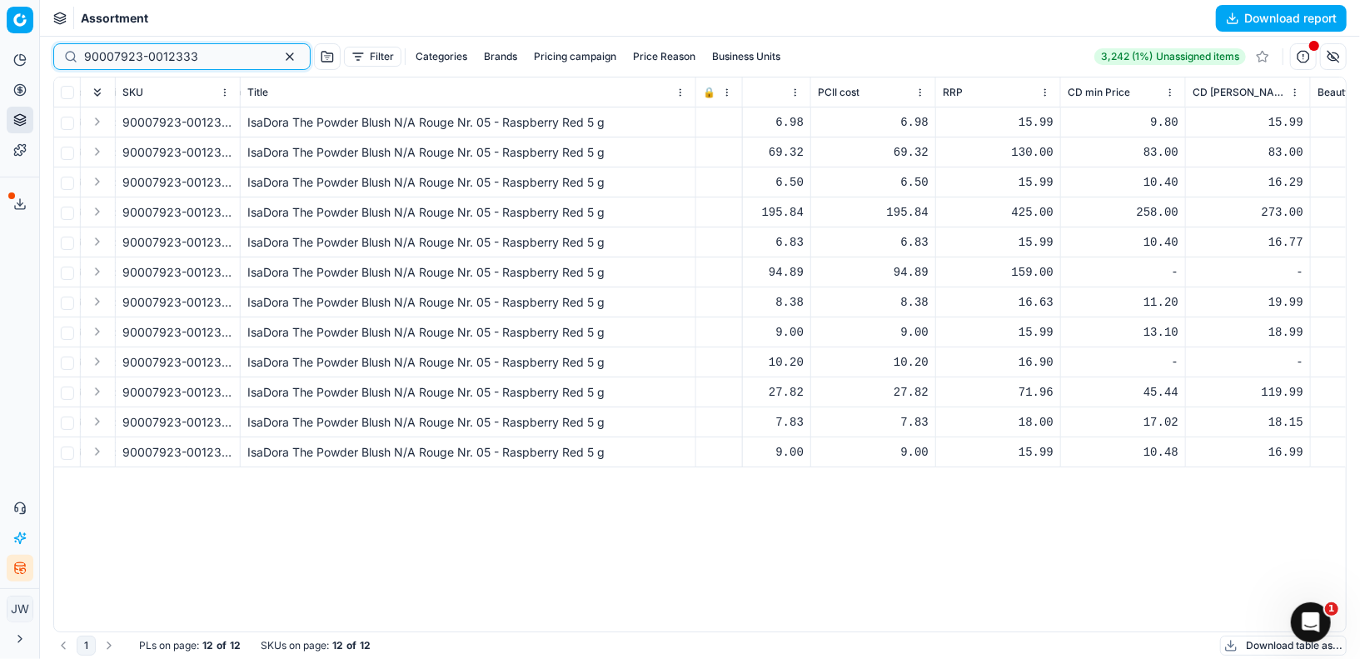
scroll to position [0, 679]
drag, startPoint x: 203, startPoint y: 57, endPoint x: 53, endPoint y: 38, distance: 151.0
click at [53, 38] on div "90007923-0012333 Filter Categories Brands Pricing campaign Price Reason Busines…" at bounding box center [699, 57] width 1293 height 40
paste input "6304-0009559"
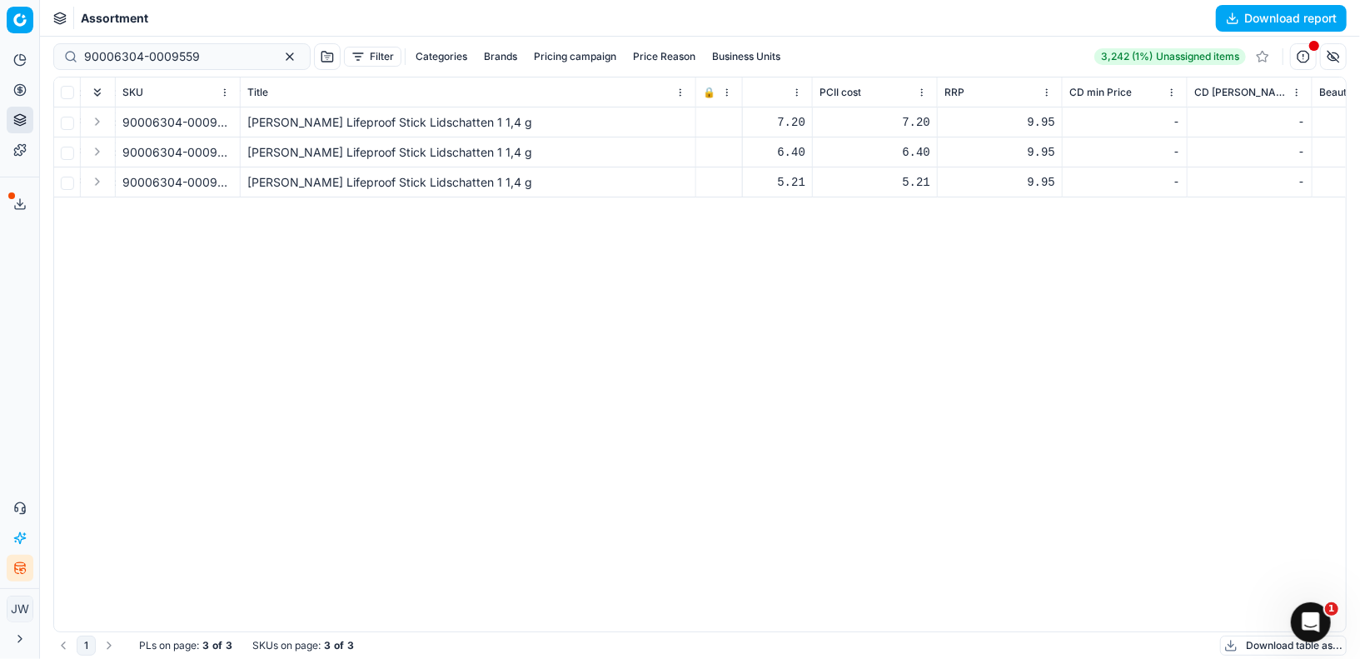
scroll to position [0, 672]
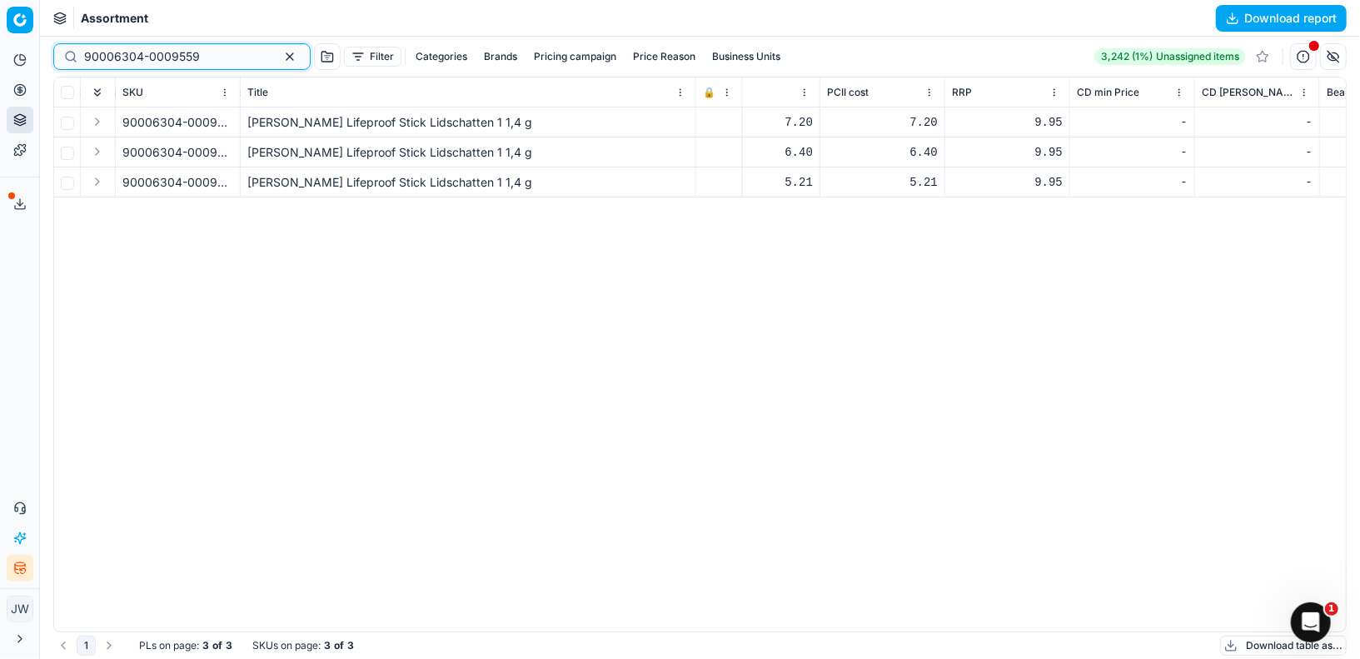
drag, startPoint x: 211, startPoint y: 60, endPoint x: 0, endPoint y: 16, distance: 216.1
click at [0, 16] on div "Pricing platform Analytics Pricing Product portfolio Templates Export service 1…" at bounding box center [680, 329] width 1360 height 659
paste input "3260-0004691"
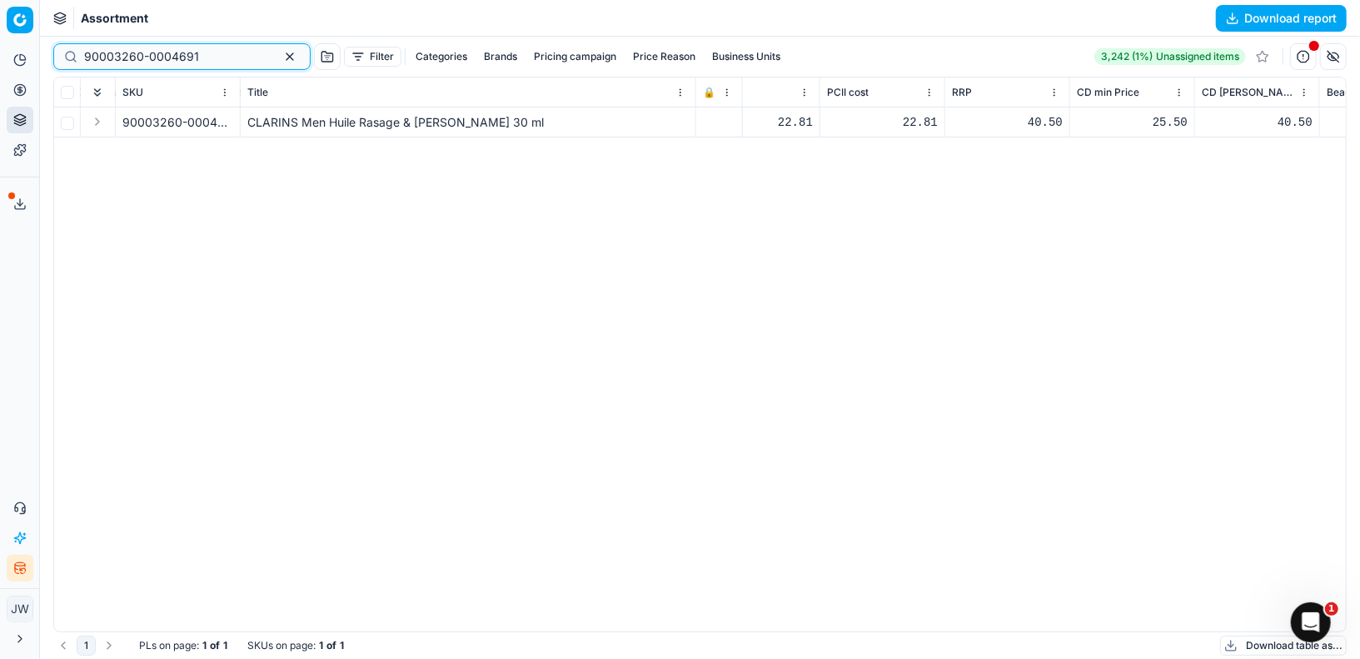
drag, startPoint x: 215, startPoint y: 57, endPoint x: 31, endPoint y: 34, distance: 185.4
click at [31, 34] on div "Pricing platform Analytics Pricing Product portfolio Templates Export service 1…" at bounding box center [680, 329] width 1360 height 659
paste input "80049343-9.2-"
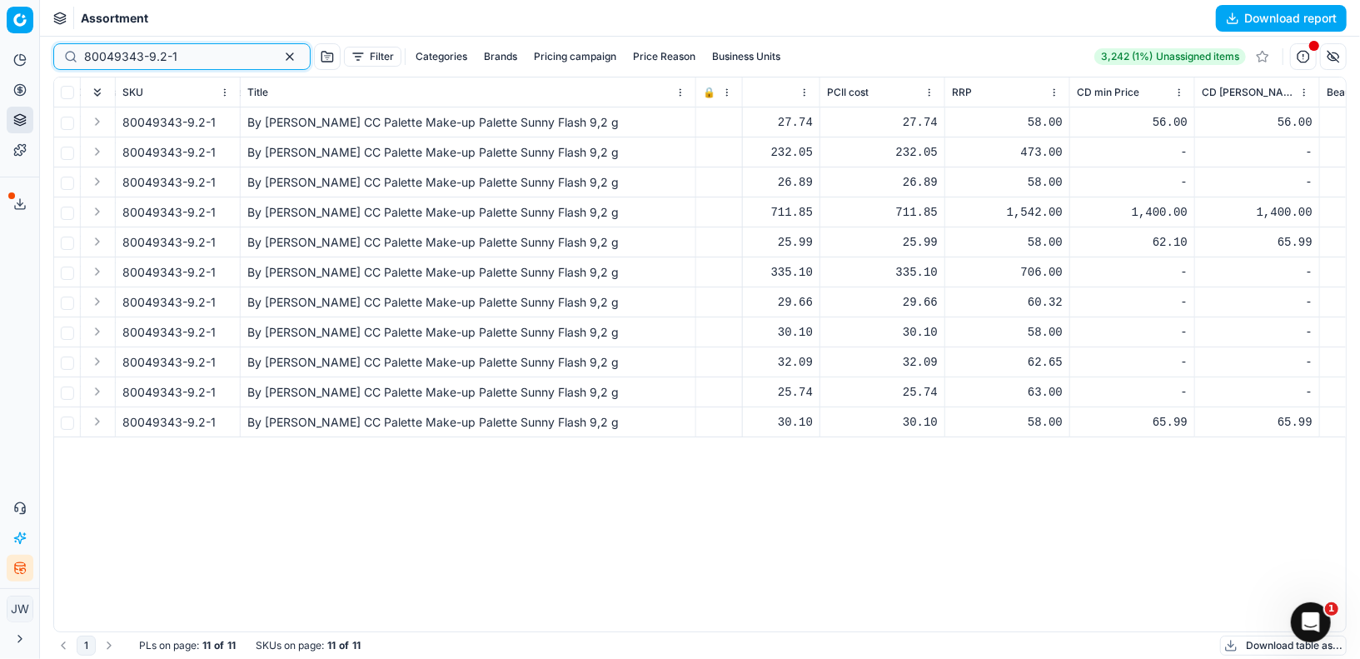
drag, startPoint x: 194, startPoint y: 59, endPoint x: 65, endPoint y: 7, distance: 139.3
click at [65, 7] on div "Command Palette Search for a command to run... Assortment Download report 80049…" at bounding box center [700, 329] width 1320 height 659
paste input "90004605-0006903"
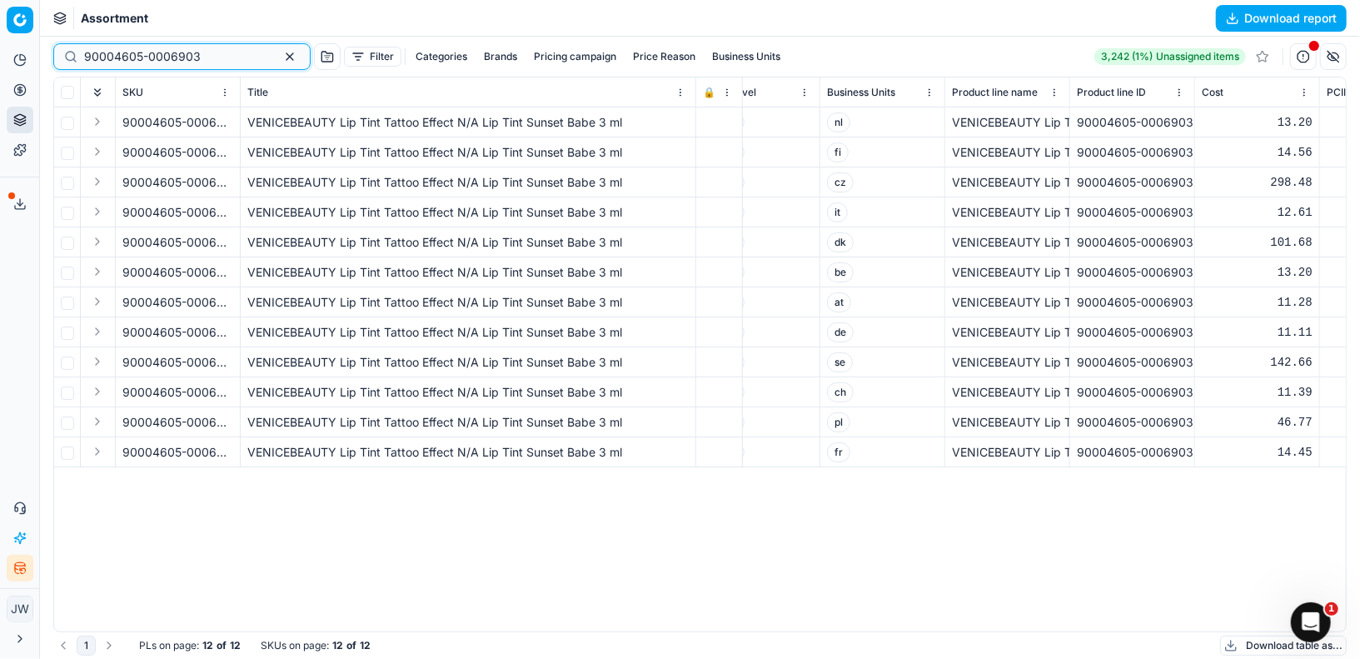
scroll to position [0, 284]
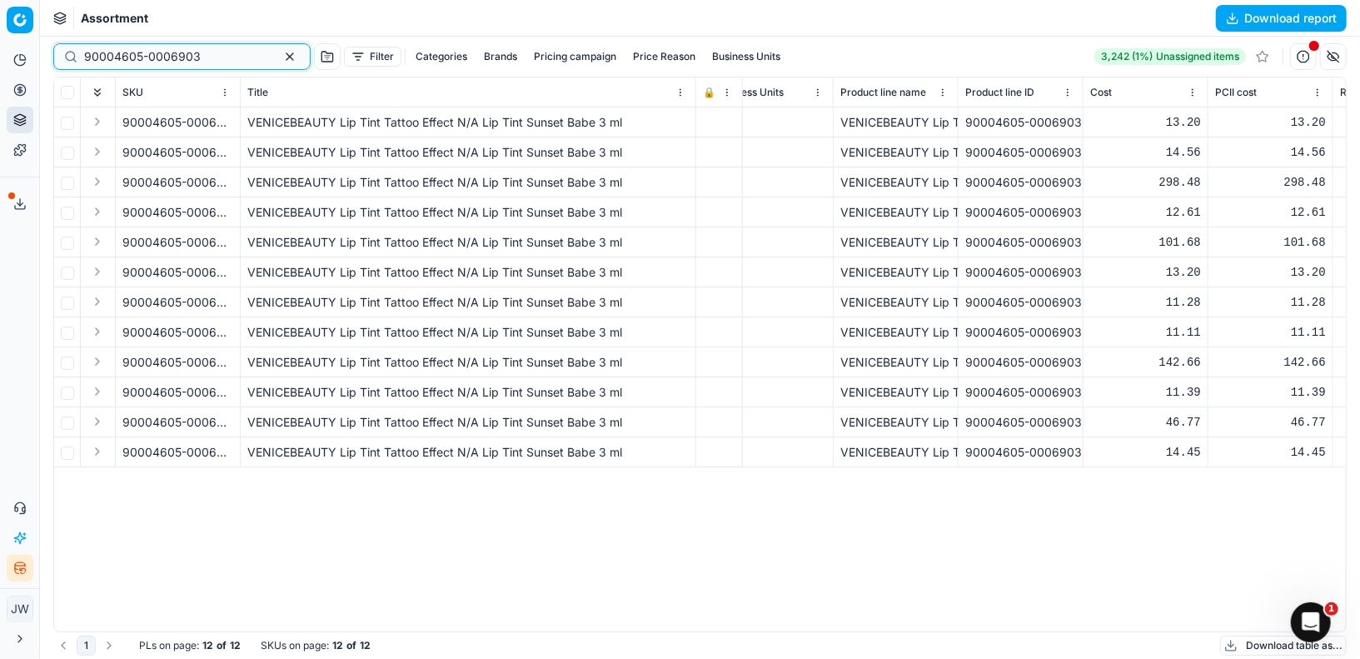
drag, startPoint x: 202, startPoint y: 59, endPoint x: 11, endPoint y: 30, distance: 193.7
click at [11, 30] on div "Pricing platform Analytics Pricing Product portfolio Templates Export service 1…" at bounding box center [680, 329] width 1360 height 659
paste input "80029400-6.5-27"
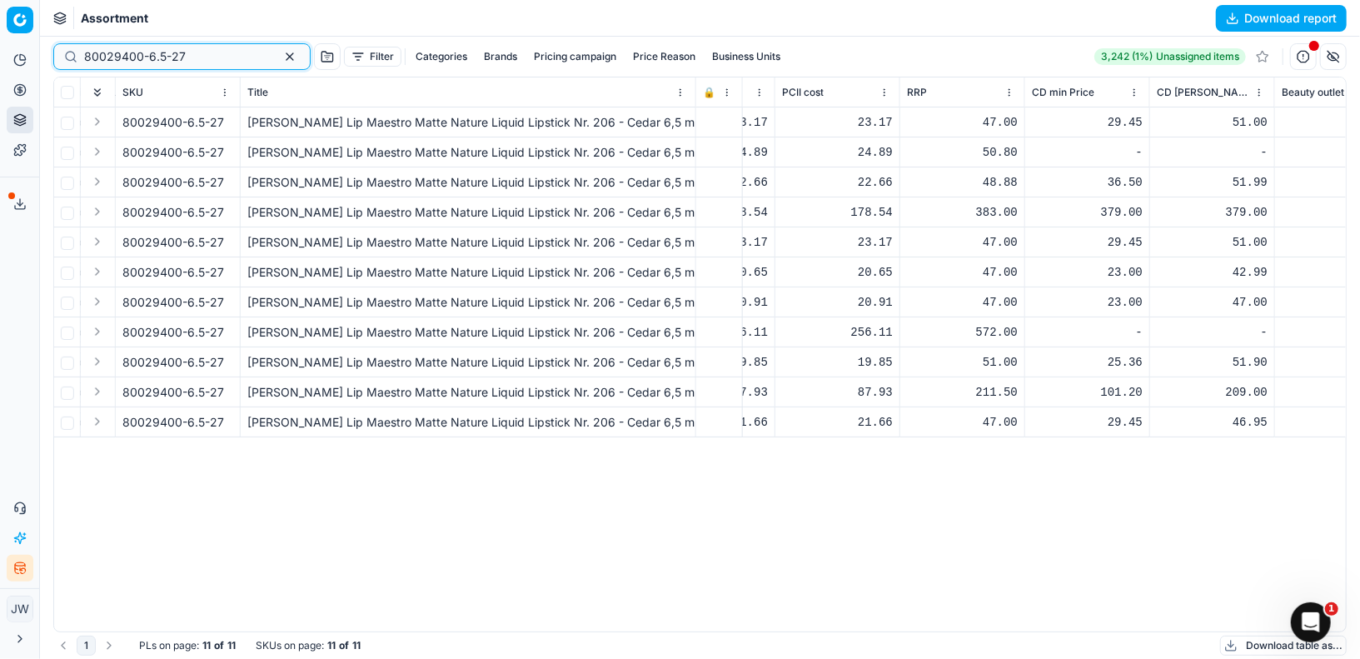
scroll to position [0, 718]
drag, startPoint x: 197, startPoint y: 57, endPoint x: 17, endPoint y: 42, distance: 180.5
click at [17, 42] on div "Pricing platform Analytics Pricing Product portfolio Templates Export service 1…" at bounding box center [680, 329] width 1360 height 659
paste input "90008972-0016824"
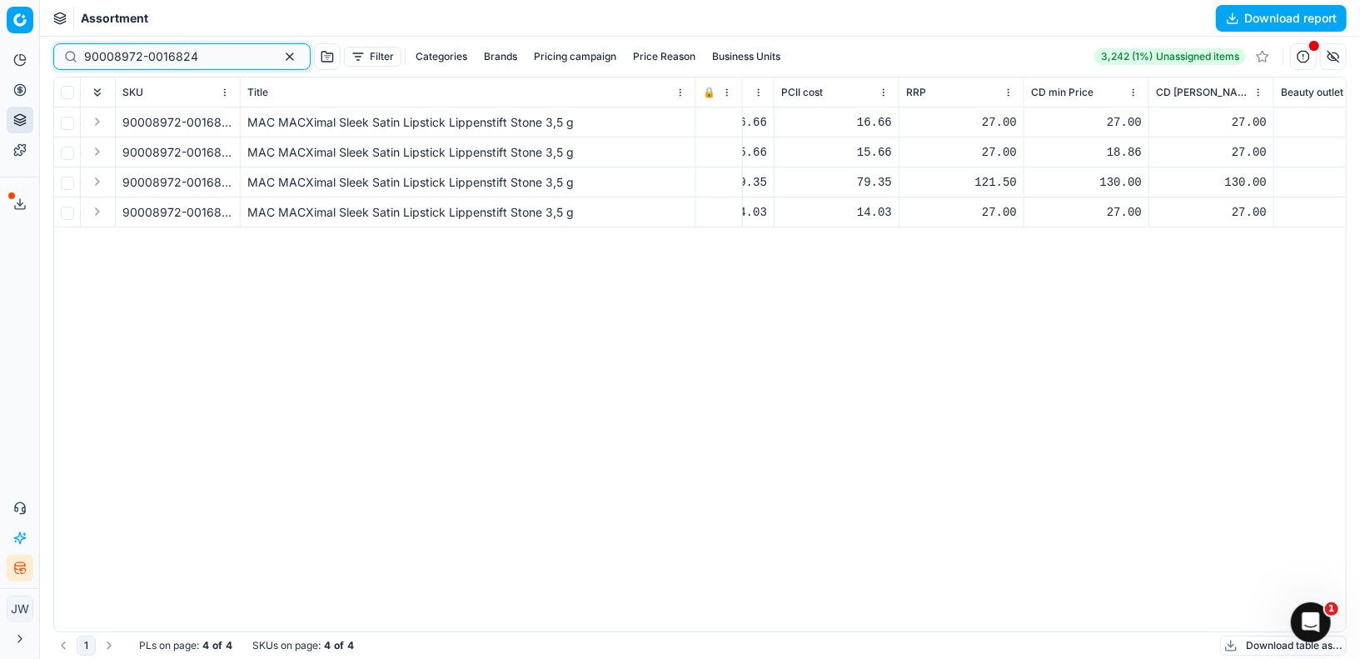
drag, startPoint x: 202, startPoint y: 57, endPoint x: 49, endPoint y: 42, distance: 154.0
click at [49, 42] on div "90008972-0016824 Filter Categories Brands Pricing campaign Price Reason Busines…" at bounding box center [700, 348] width 1320 height 622
paste input "0873-0001166"
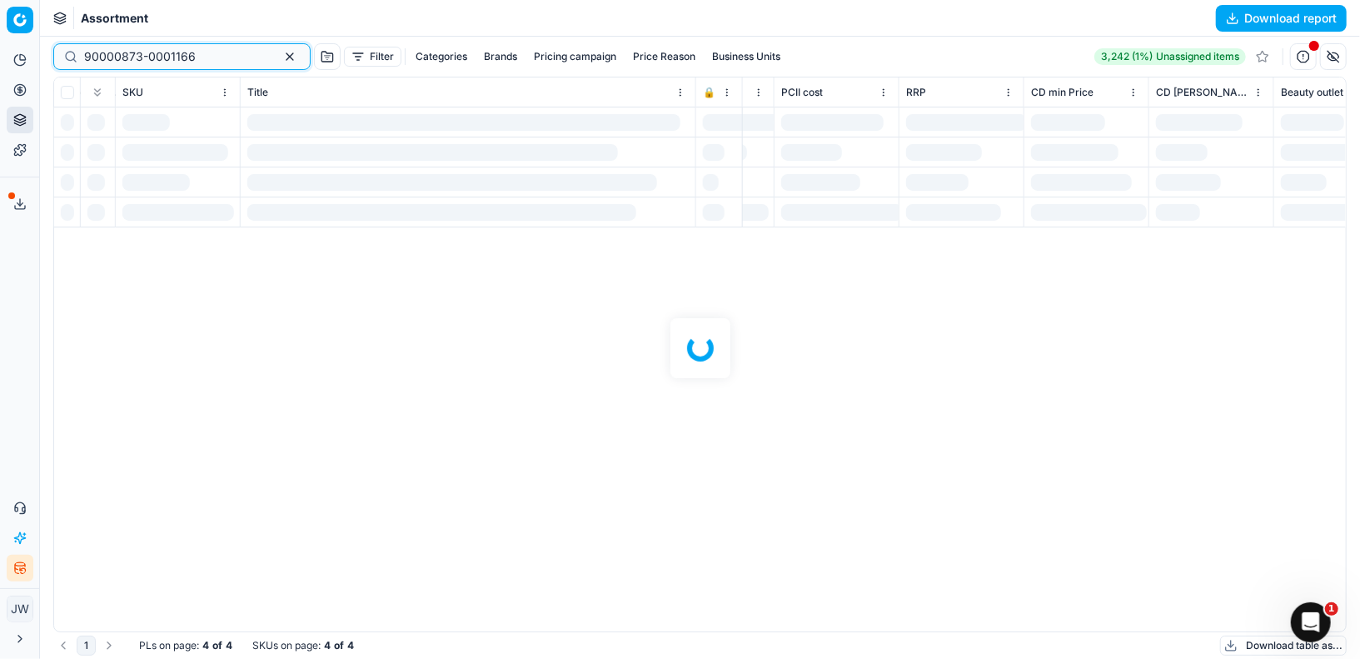
type input "90000873-0001166"
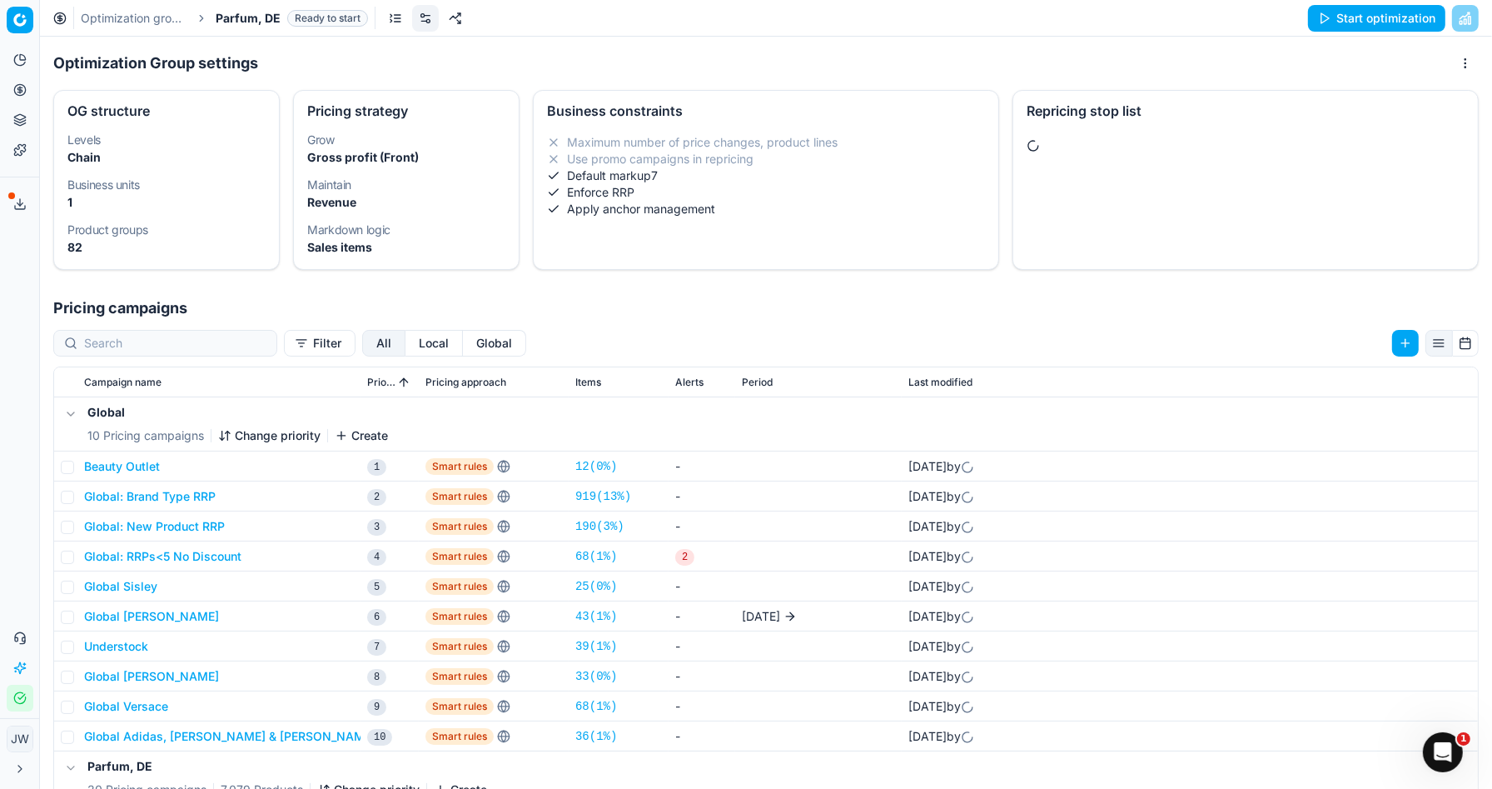
scroll to position [5, 0]
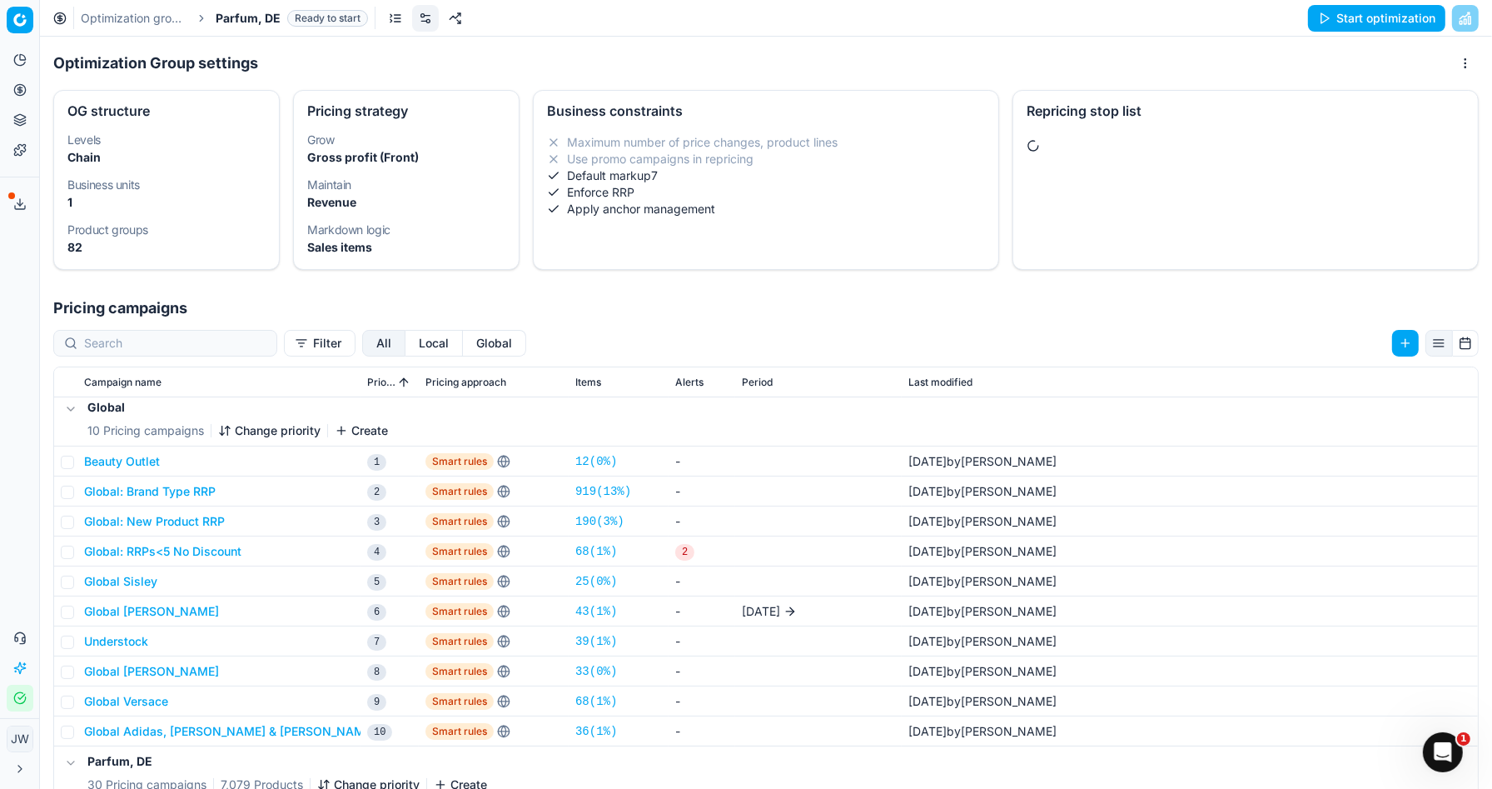
click at [406, 348] on button "Local" at bounding box center [434, 343] width 57 height 27
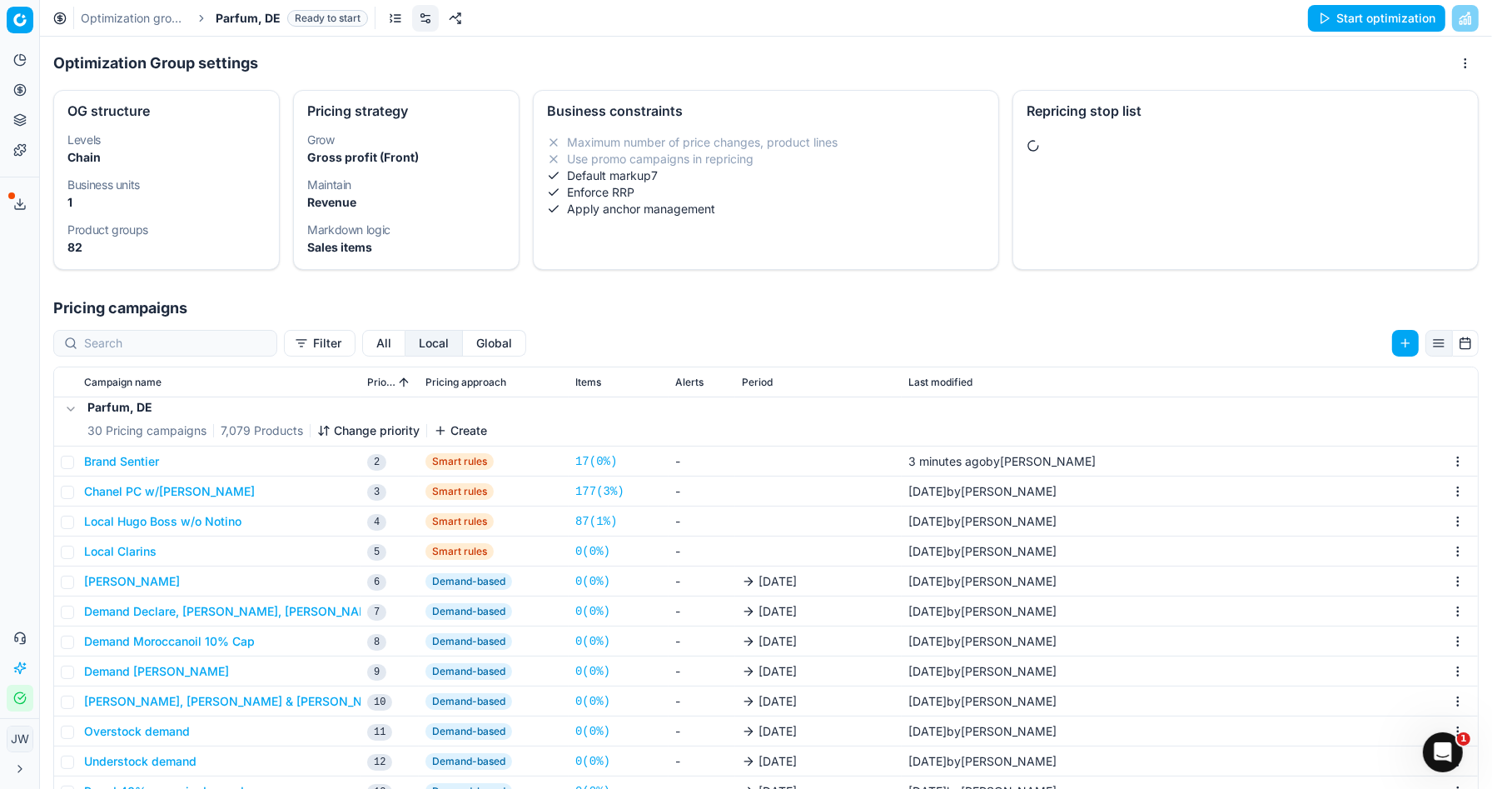
click at [142, 465] on button "Brand Sentier" at bounding box center [121, 461] width 75 height 17
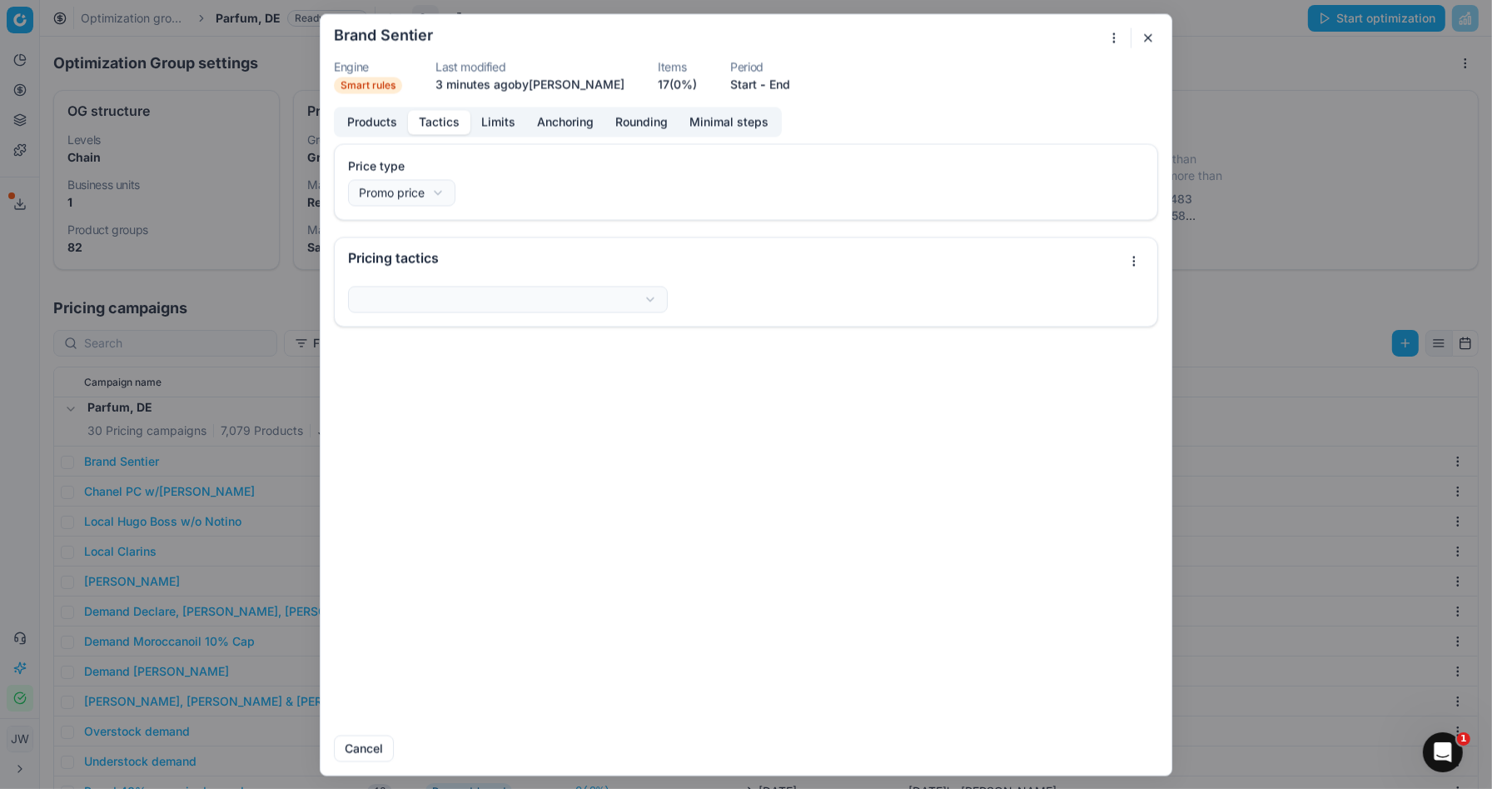
click at [443, 118] on button "Tactics" at bounding box center [439, 122] width 62 height 24
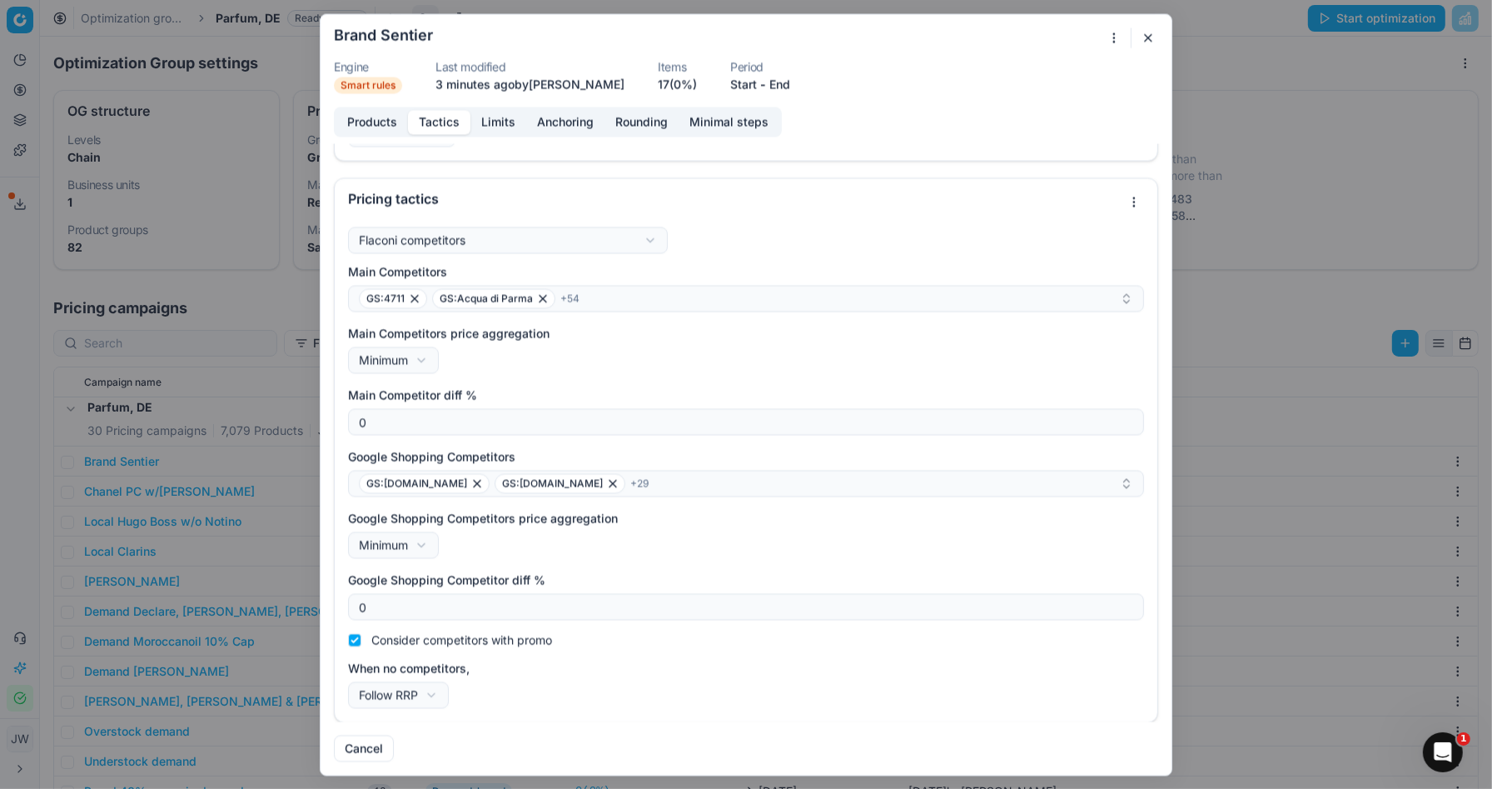
scroll to position [0, 0]
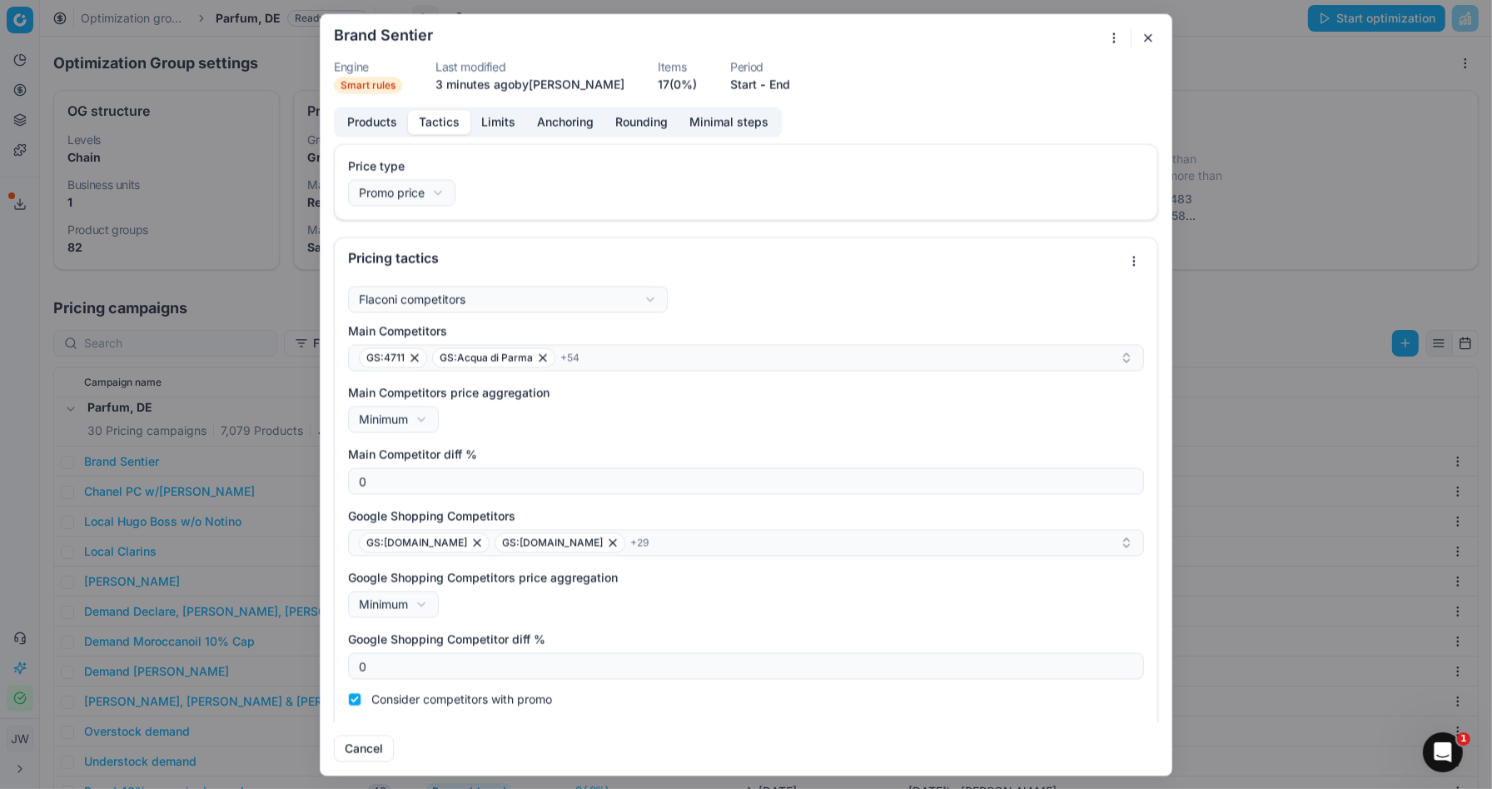
click at [374, 120] on button "Products" at bounding box center [372, 122] width 72 height 24
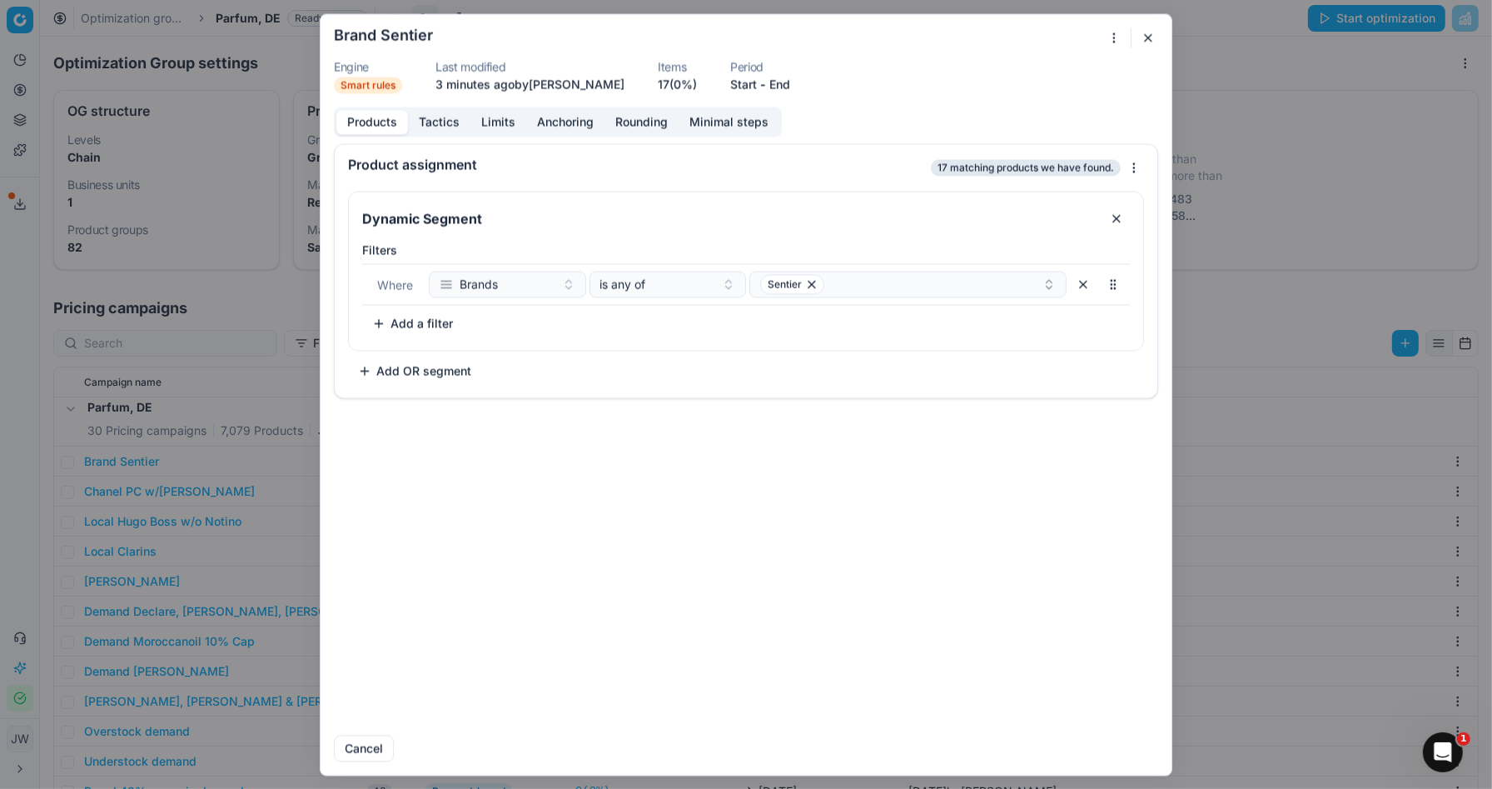
click at [446, 121] on button "Tactics" at bounding box center [439, 122] width 62 height 24
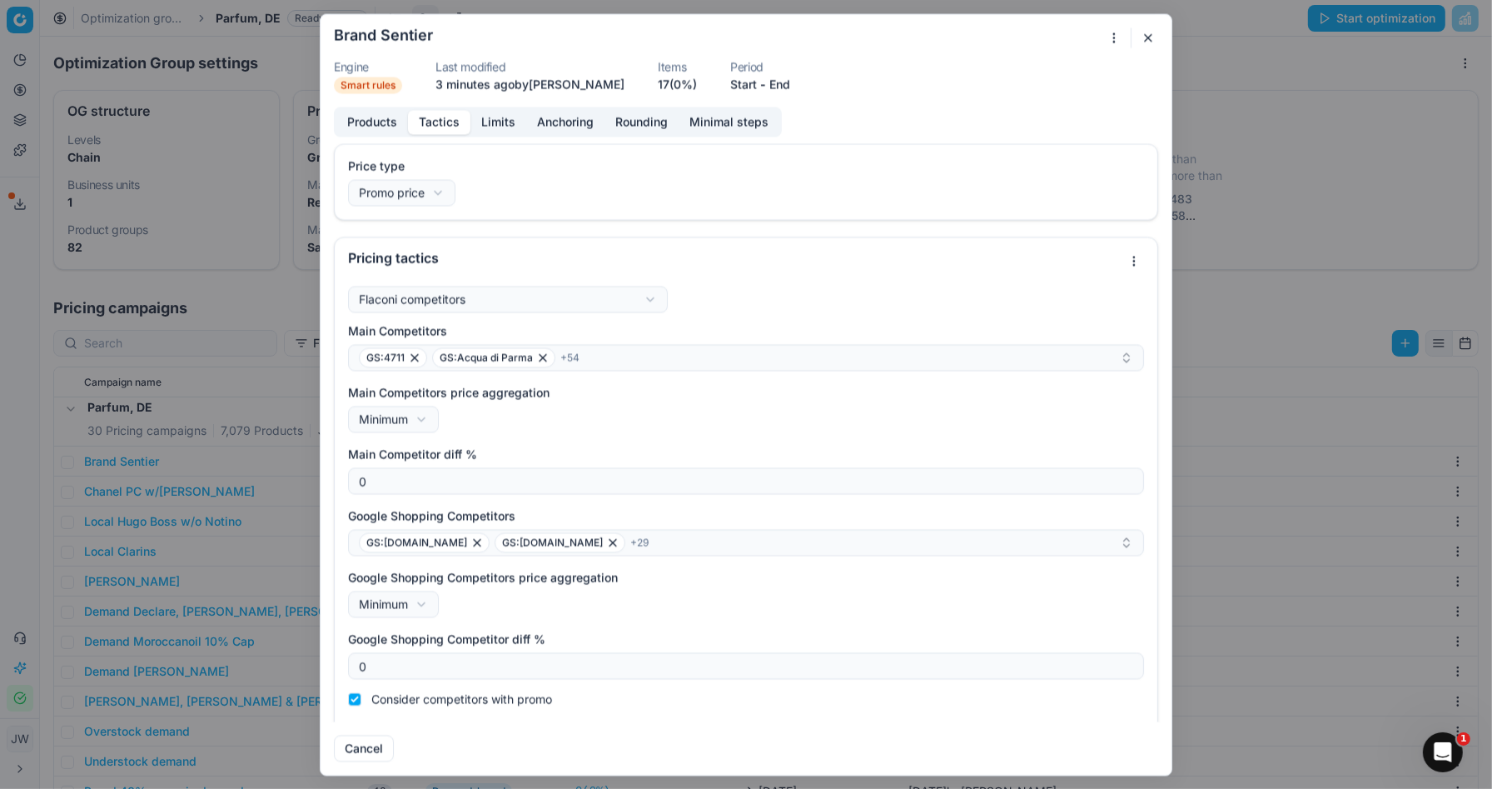
click at [500, 125] on button "Limits" at bounding box center [498, 122] width 56 height 24
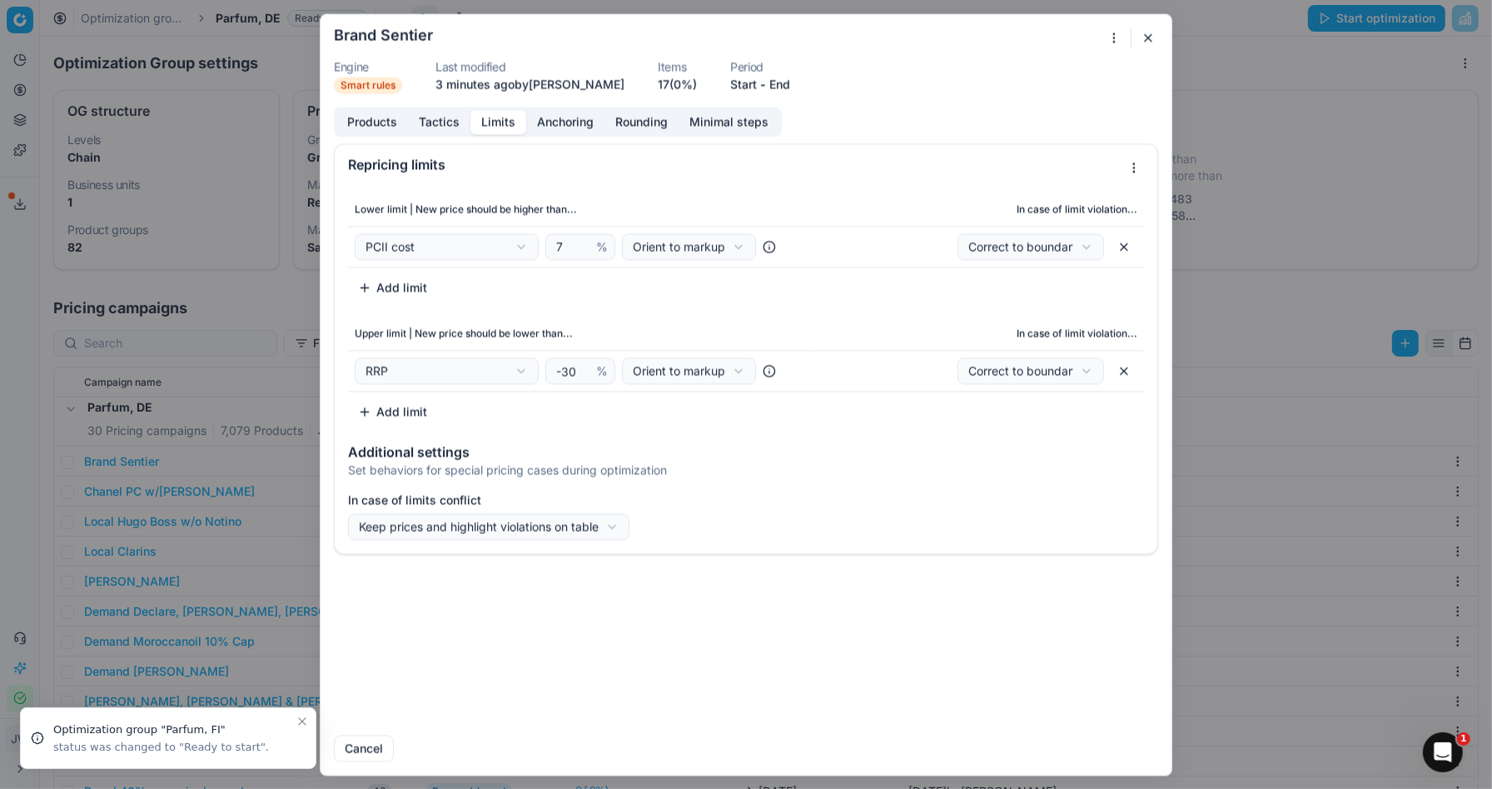
click at [1147, 37] on button "button" at bounding box center [1148, 37] width 20 height 20
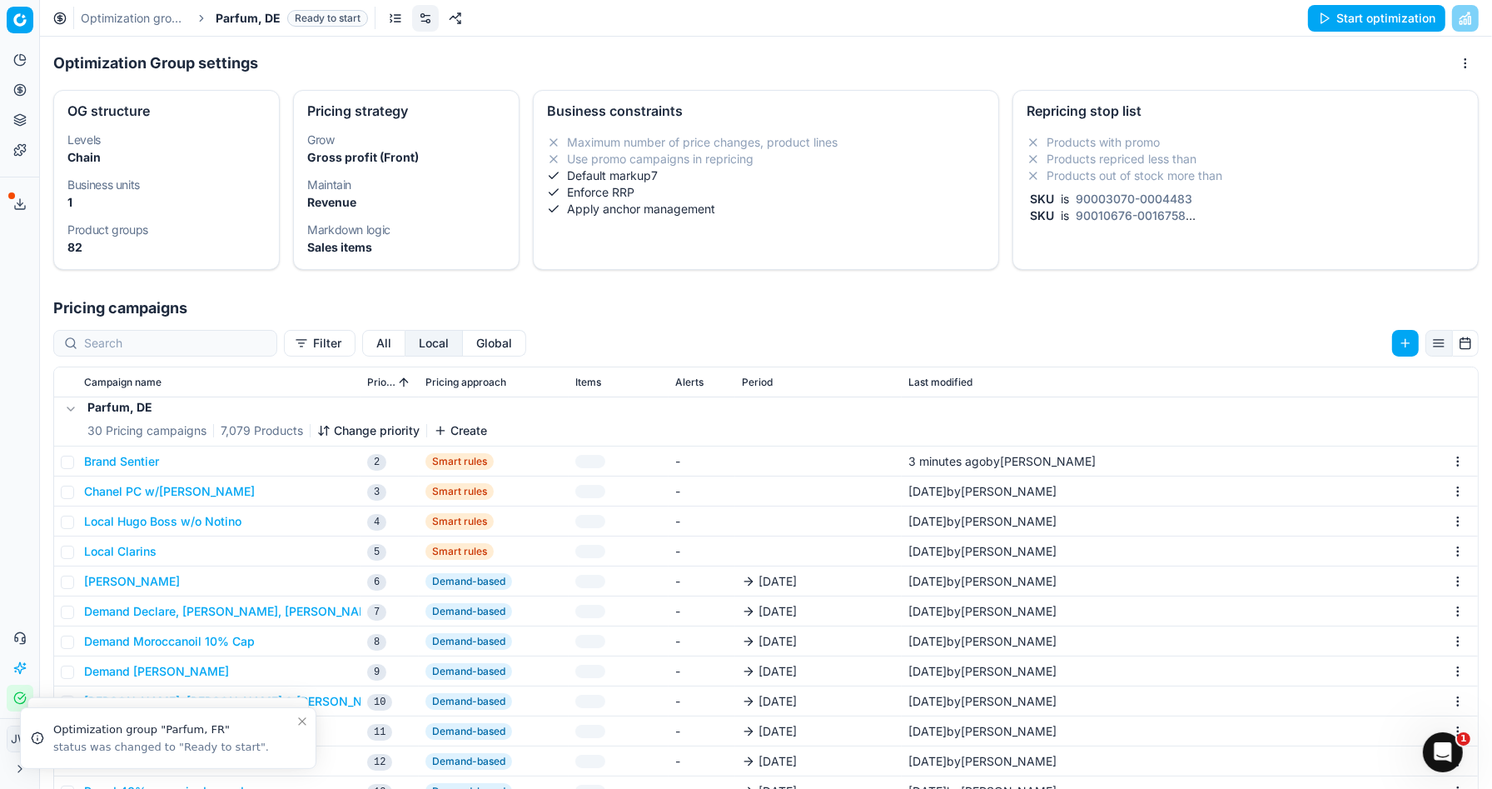
click at [159, 354] on div at bounding box center [165, 343] width 224 height 27
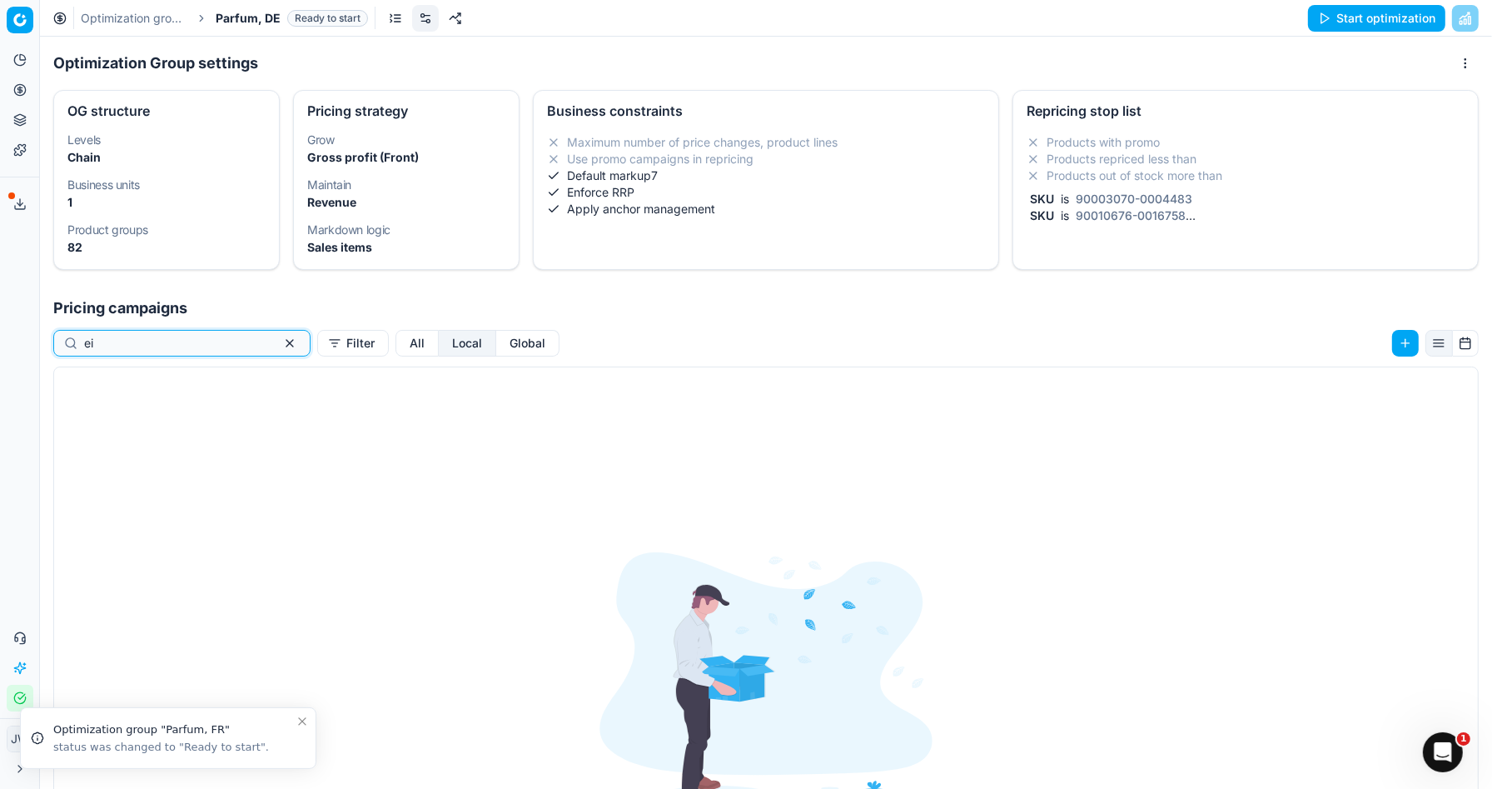
type input "e"
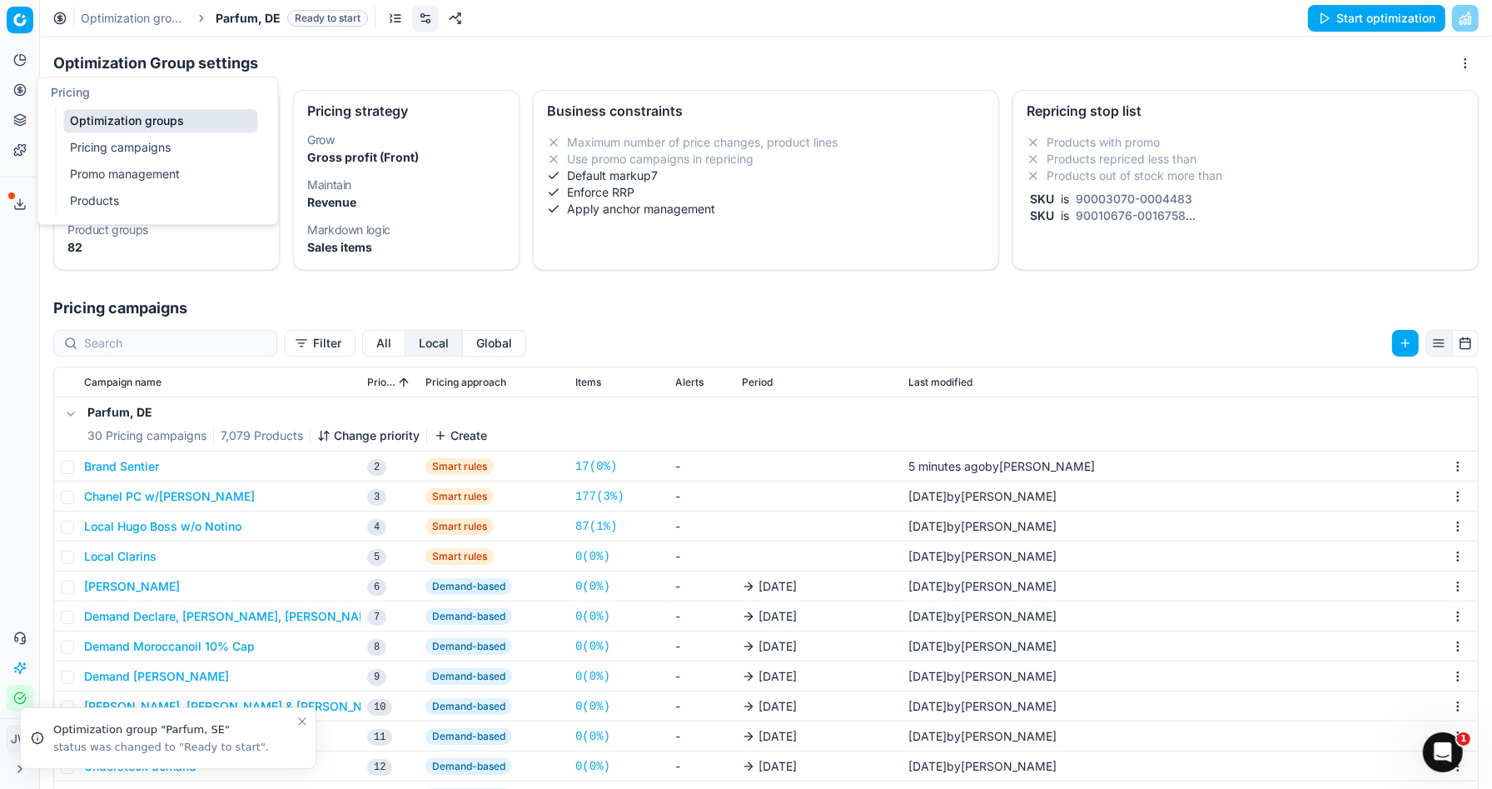
click at [7, 97] on button "Pricing" at bounding box center [20, 90] width 27 height 27
click at [77, 114] on link "Optimization groups" at bounding box center [160, 120] width 194 height 23
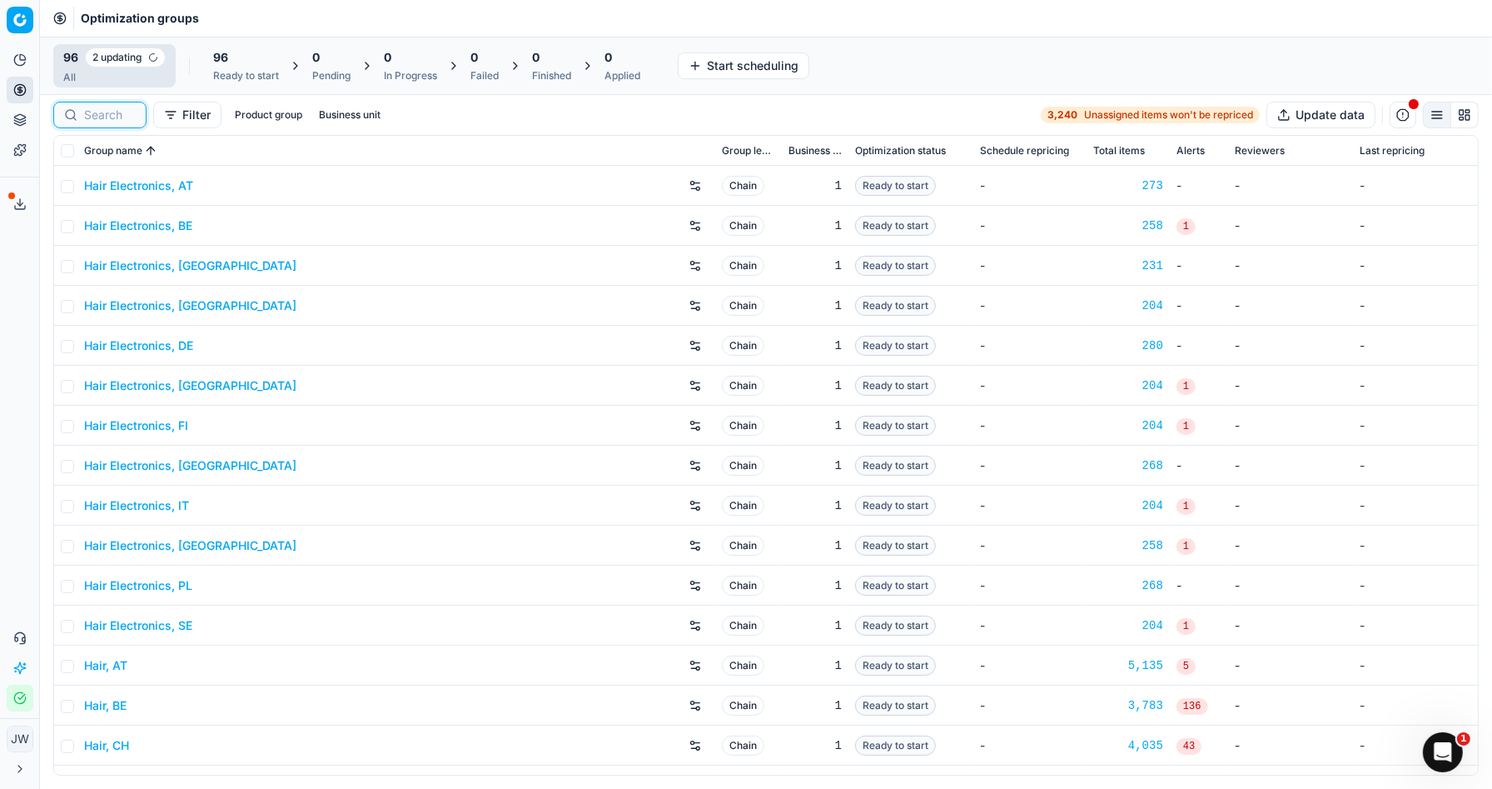
click at [126, 122] on input at bounding box center [110, 115] width 52 height 17
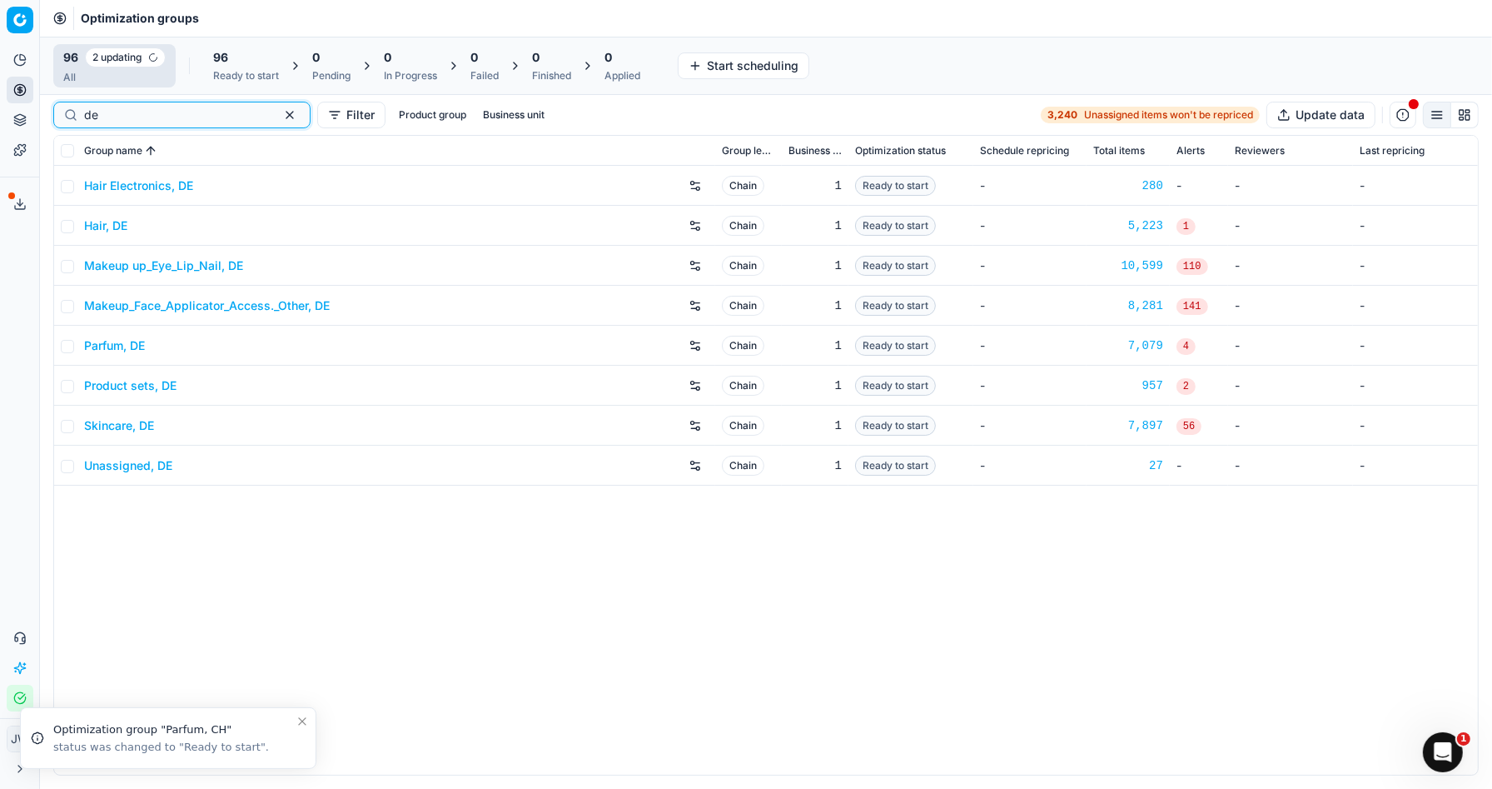
type input "de"
click at [124, 425] on link "Skincare, DE" at bounding box center [119, 425] width 70 height 17
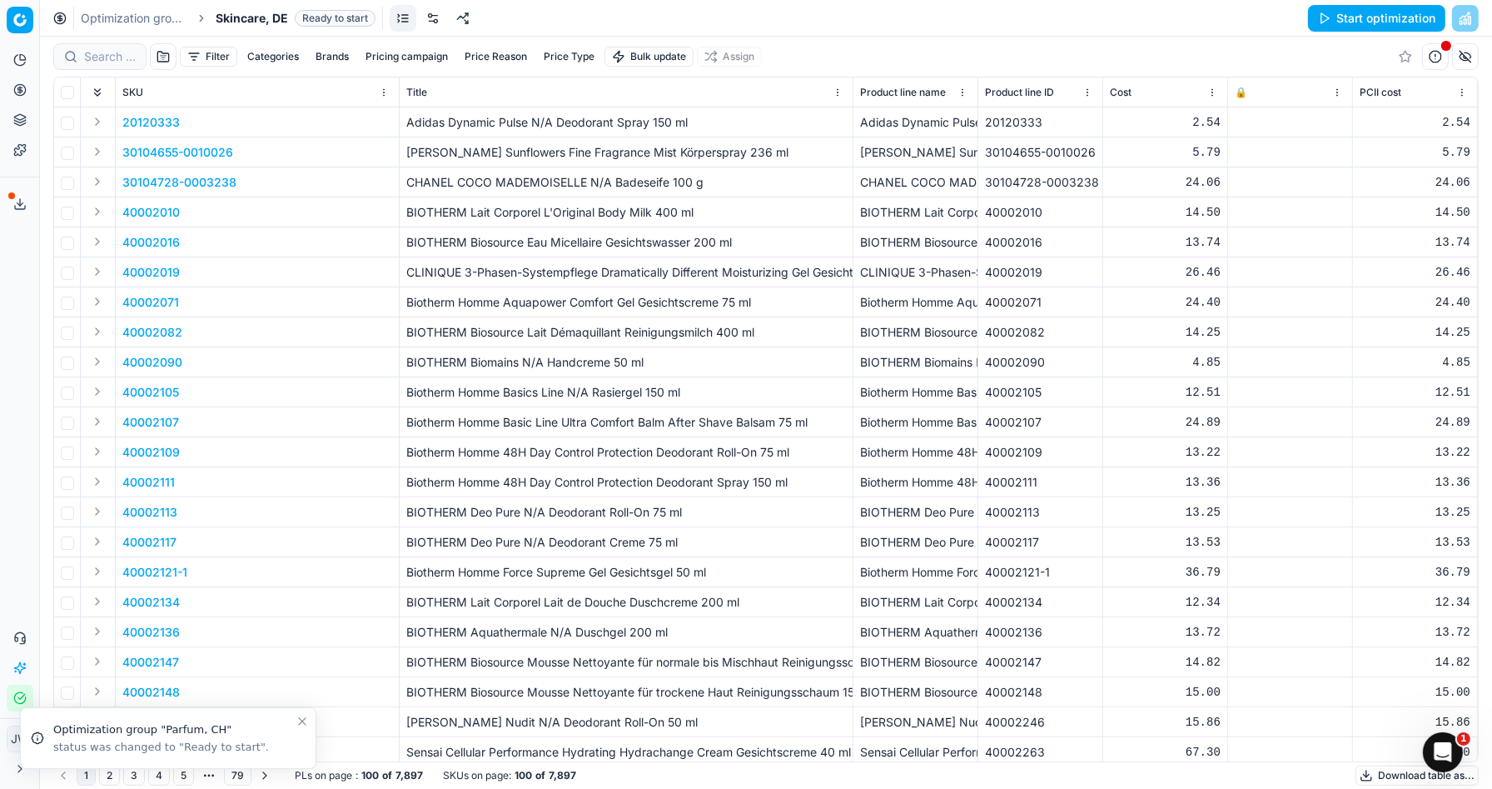
click at [429, 22] on link at bounding box center [433, 18] width 27 height 27
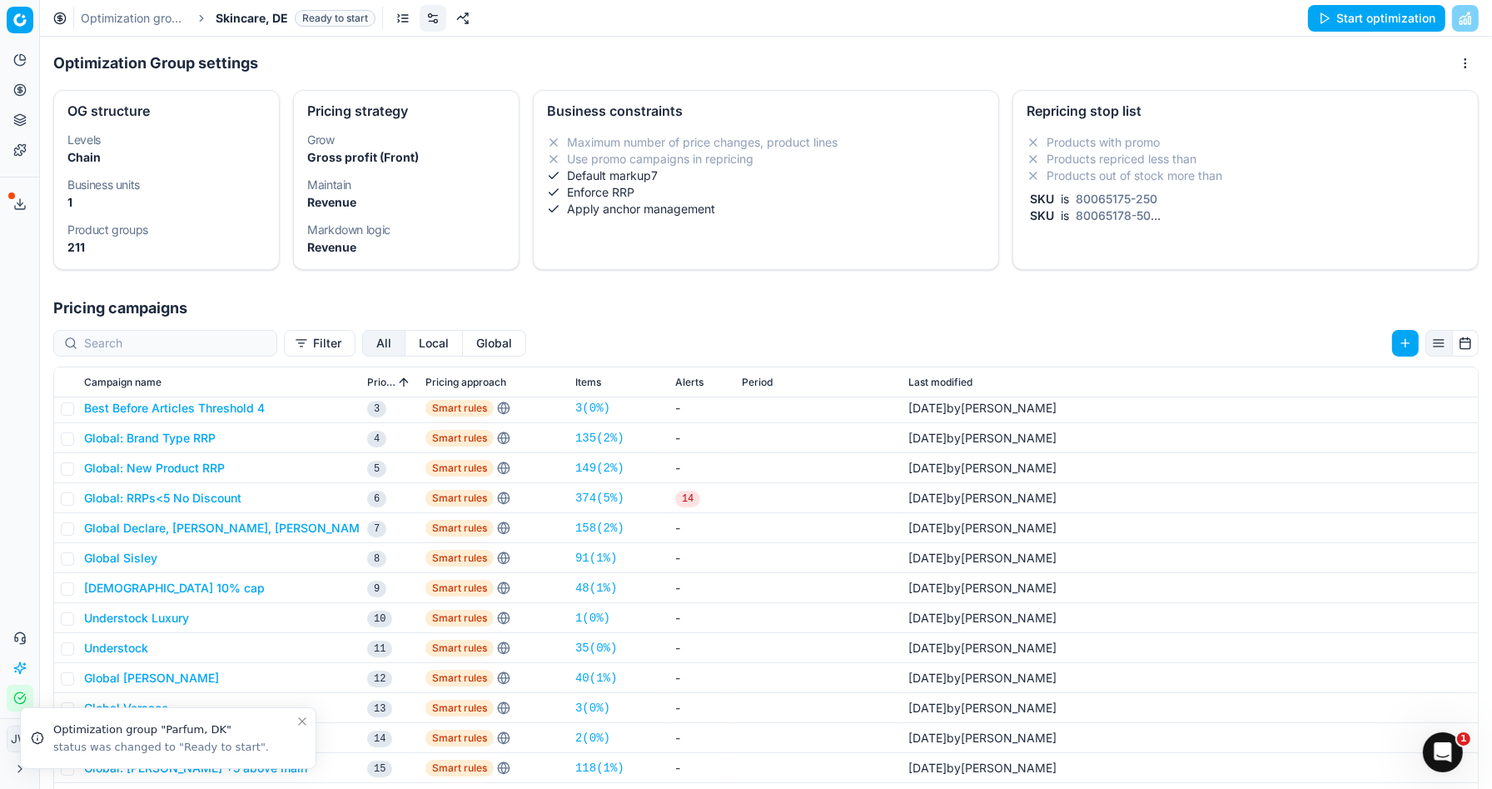
scroll to position [126, 0]
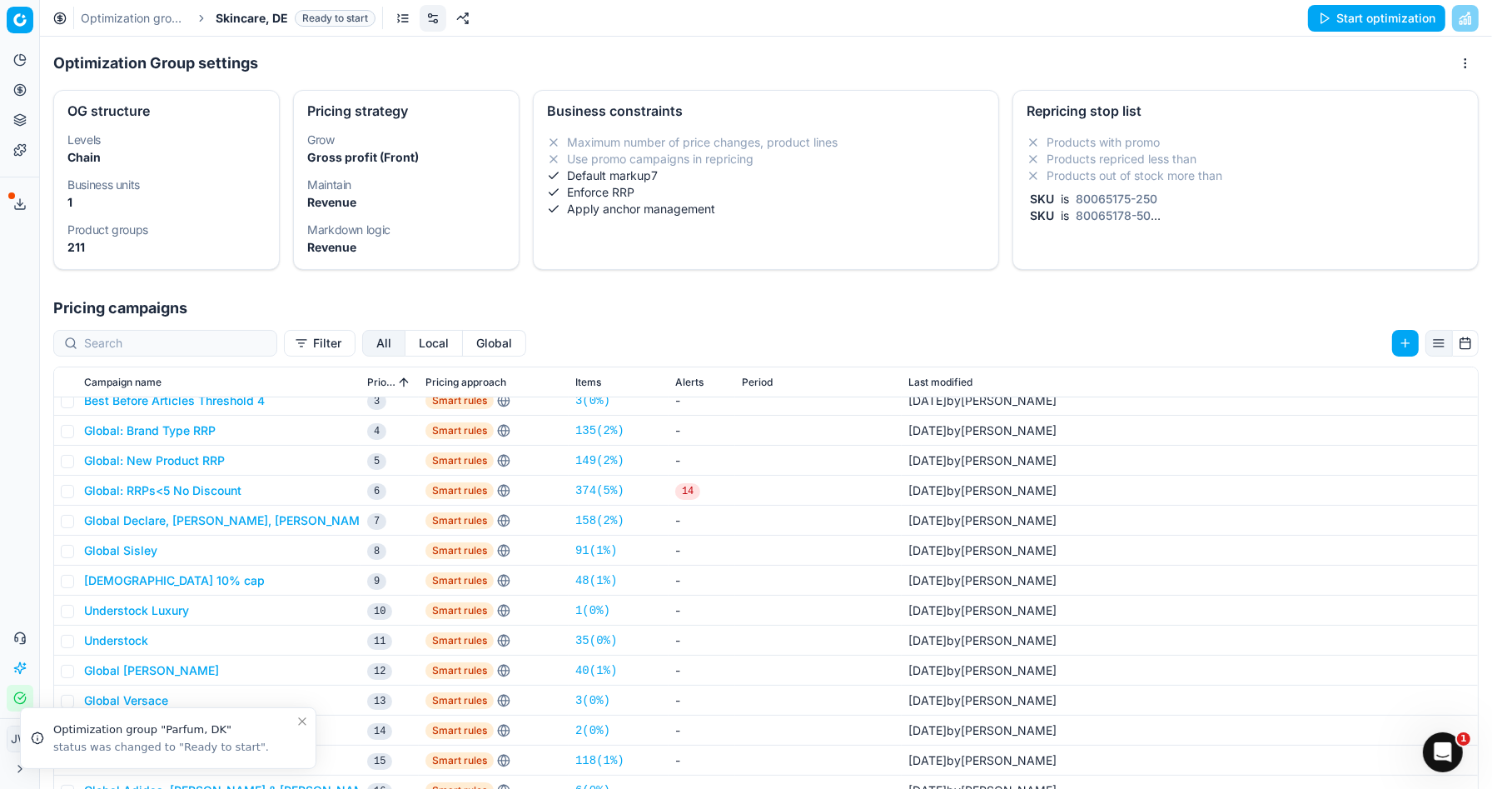
click at [149, 672] on button "Global [PERSON_NAME]" at bounding box center [151, 670] width 135 height 17
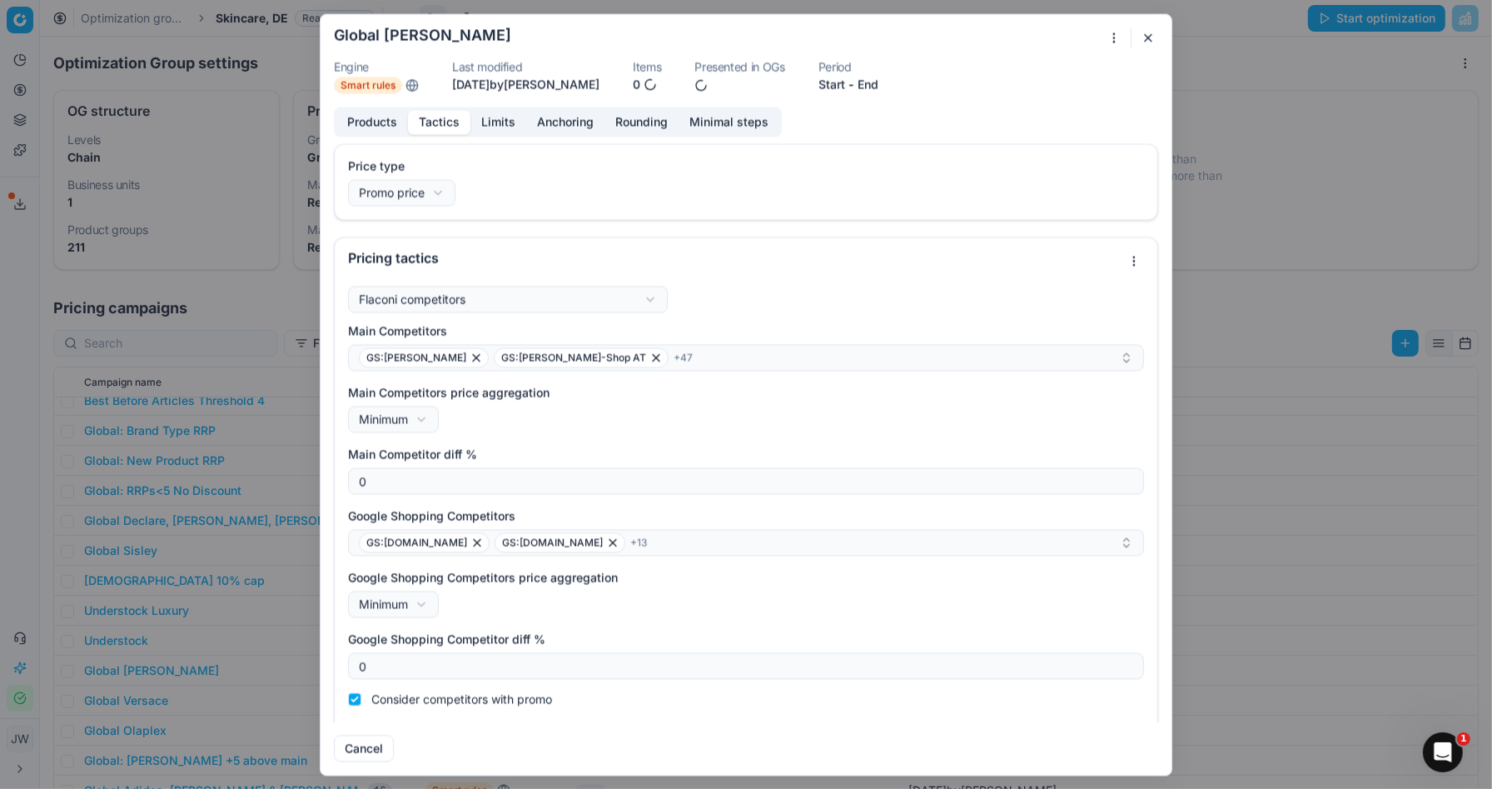
click at [441, 122] on button "Tactics" at bounding box center [439, 122] width 62 height 24
click at [497, 126] on button "Limits" at bounding box center [498, 122] width 56 height 24
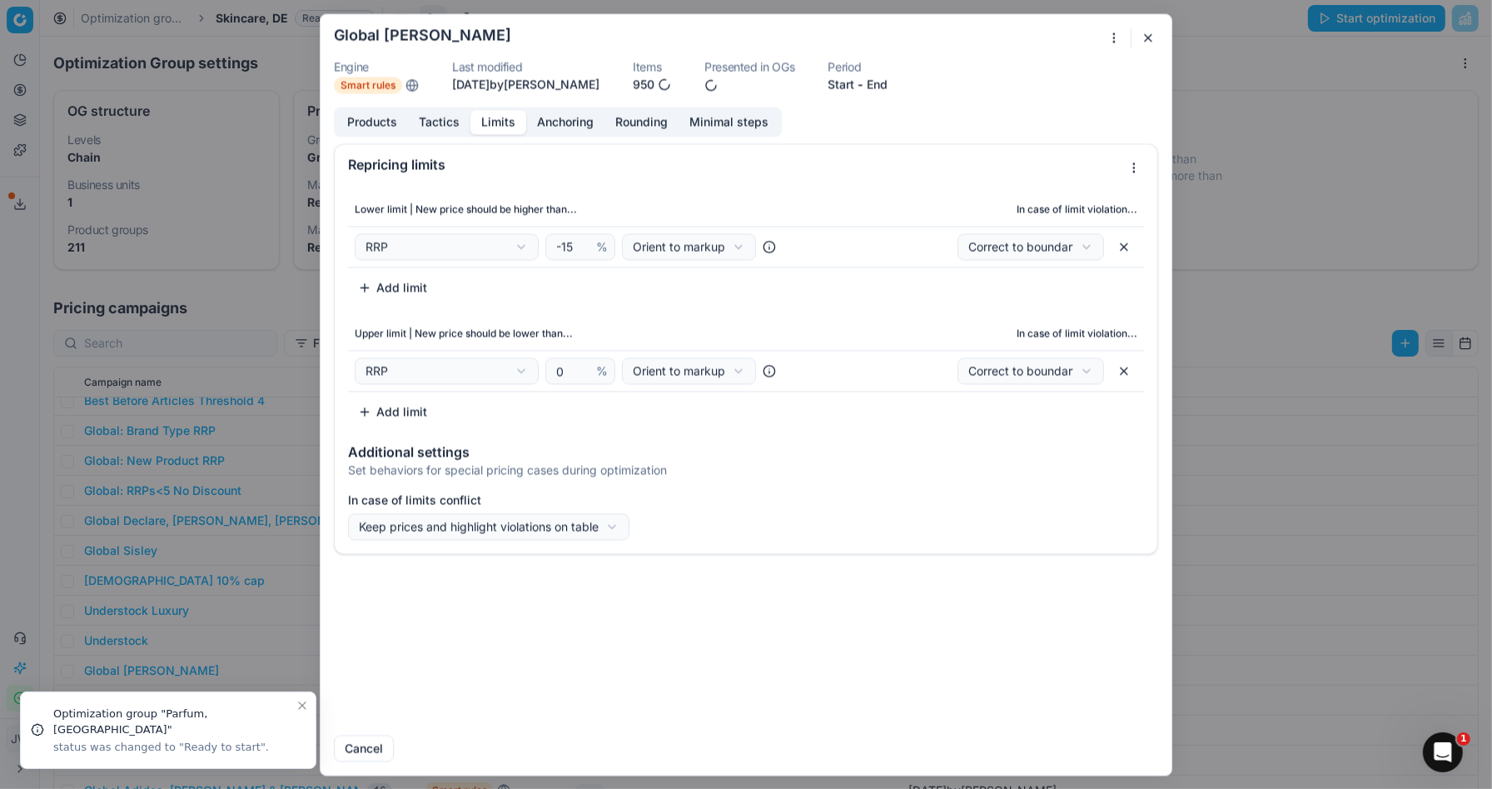
click at [448, 122] on button "Tactics" at bounding box center [439, 122] width 62 height 24
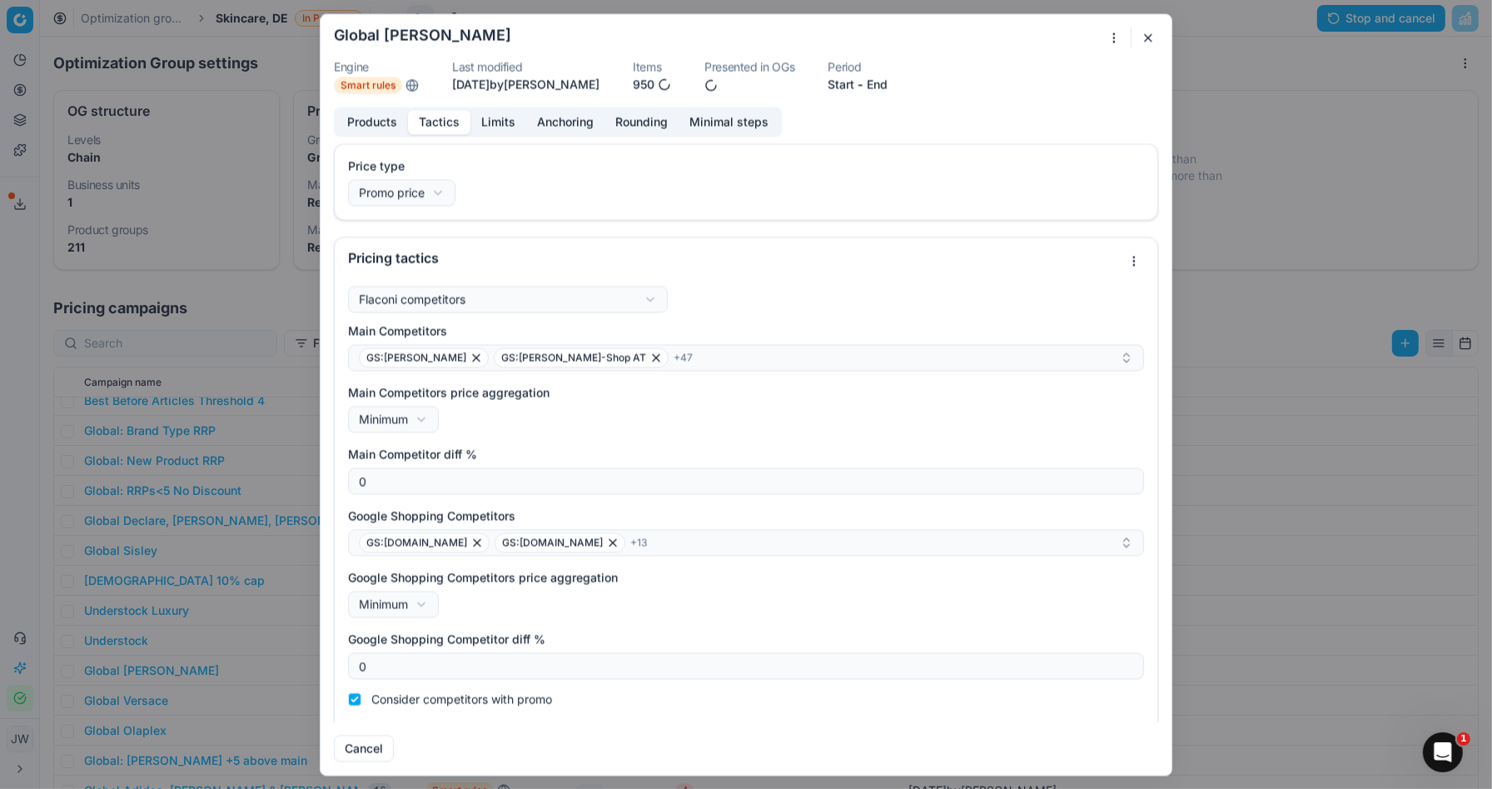
click at [326, 238] on div "Price type Promo price Default Regular price Promo price Pricing tactics Flacon…" at bounding box center [746, 432] width 851 height 578
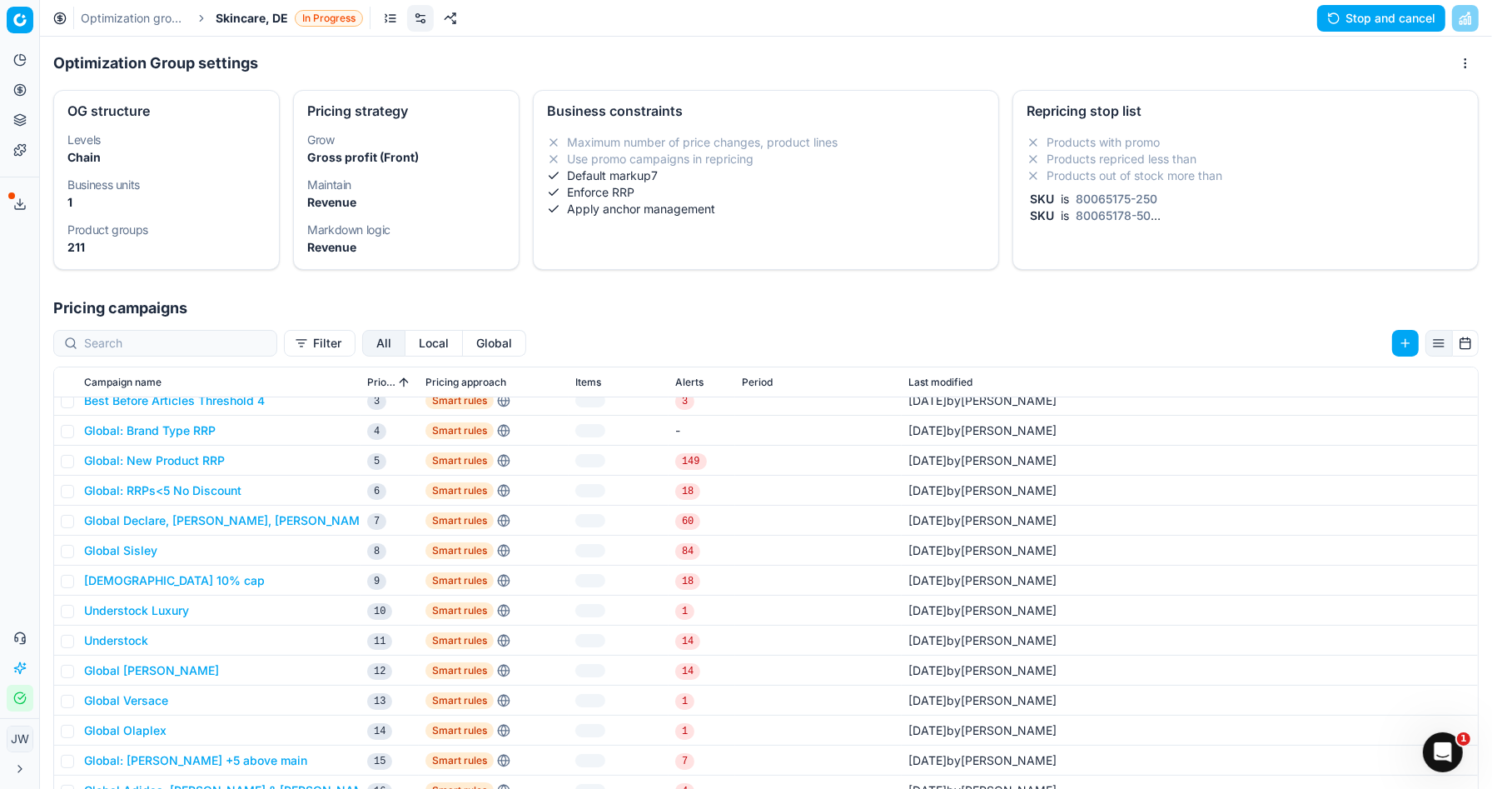
click at [301, 241] on div "We are saving PC settings. Please wait, it should take a few minutes Global [PE…" at bounding box center [746, 394] width 1492 height 789
click at [14, 89] on circle at bounding box center [19, 89] width 11 height 11
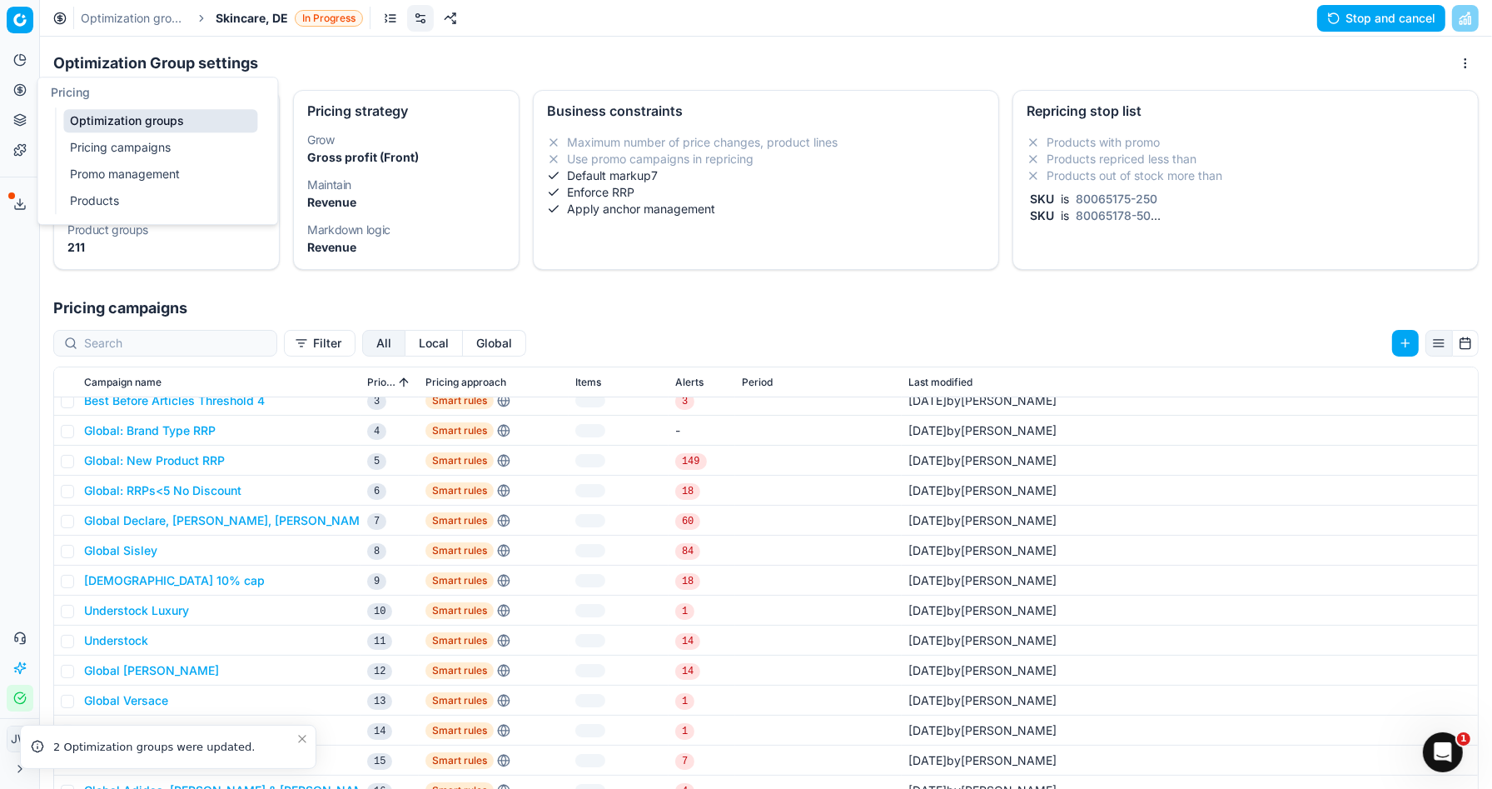
click at [117, 127] on link "Optimization groups" at bounding box center [160, 120] width 194 height 23
